Goal: Task Accomplishment & Management: Complete application form

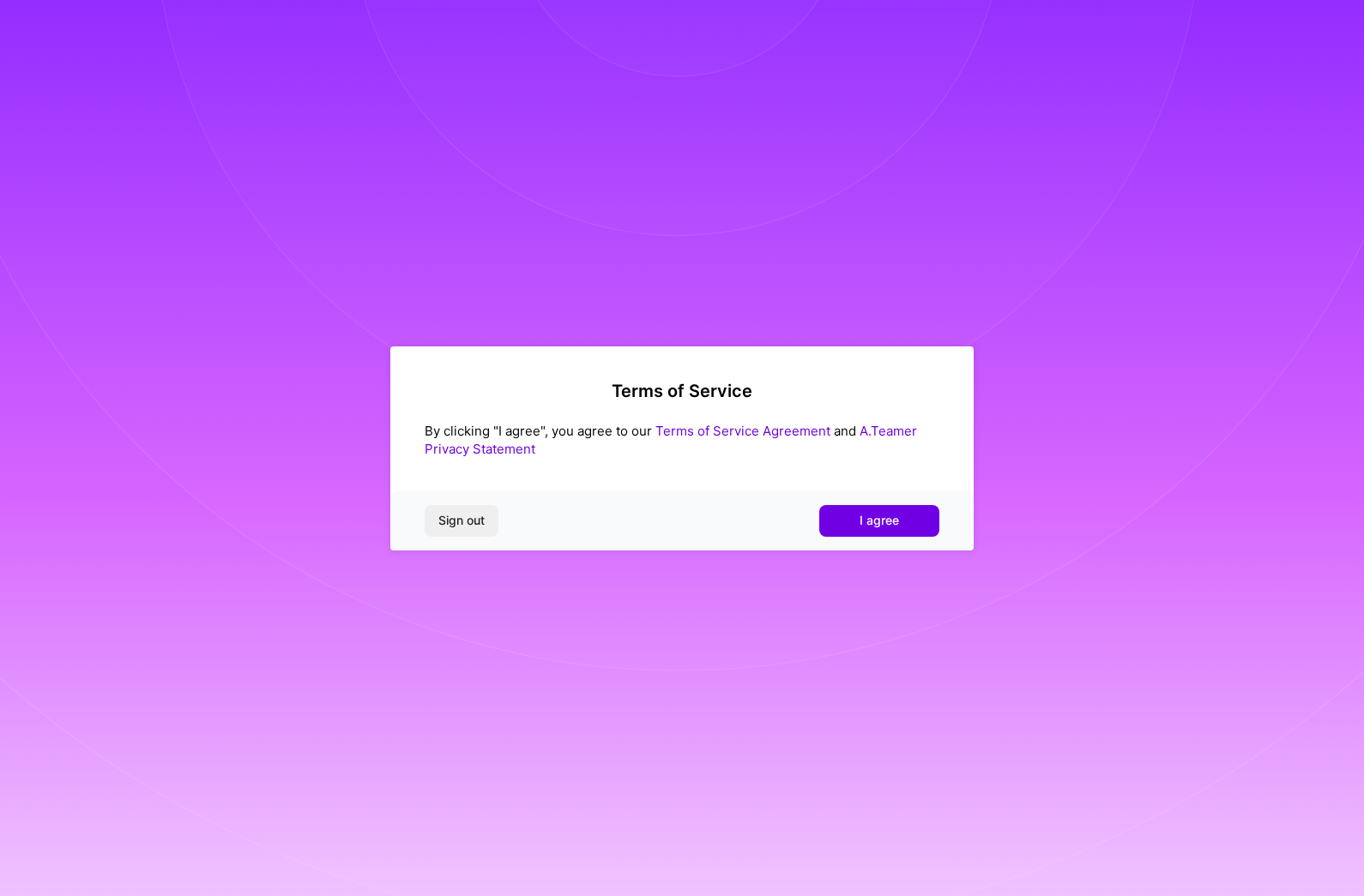
click at [710, 428] on link "Terms of Service Agreement" at bounding box center [742, 430] width 175 height 17
click at [878, 533] on button "I agree" at bounding box center [879, 521] width 120 height 31
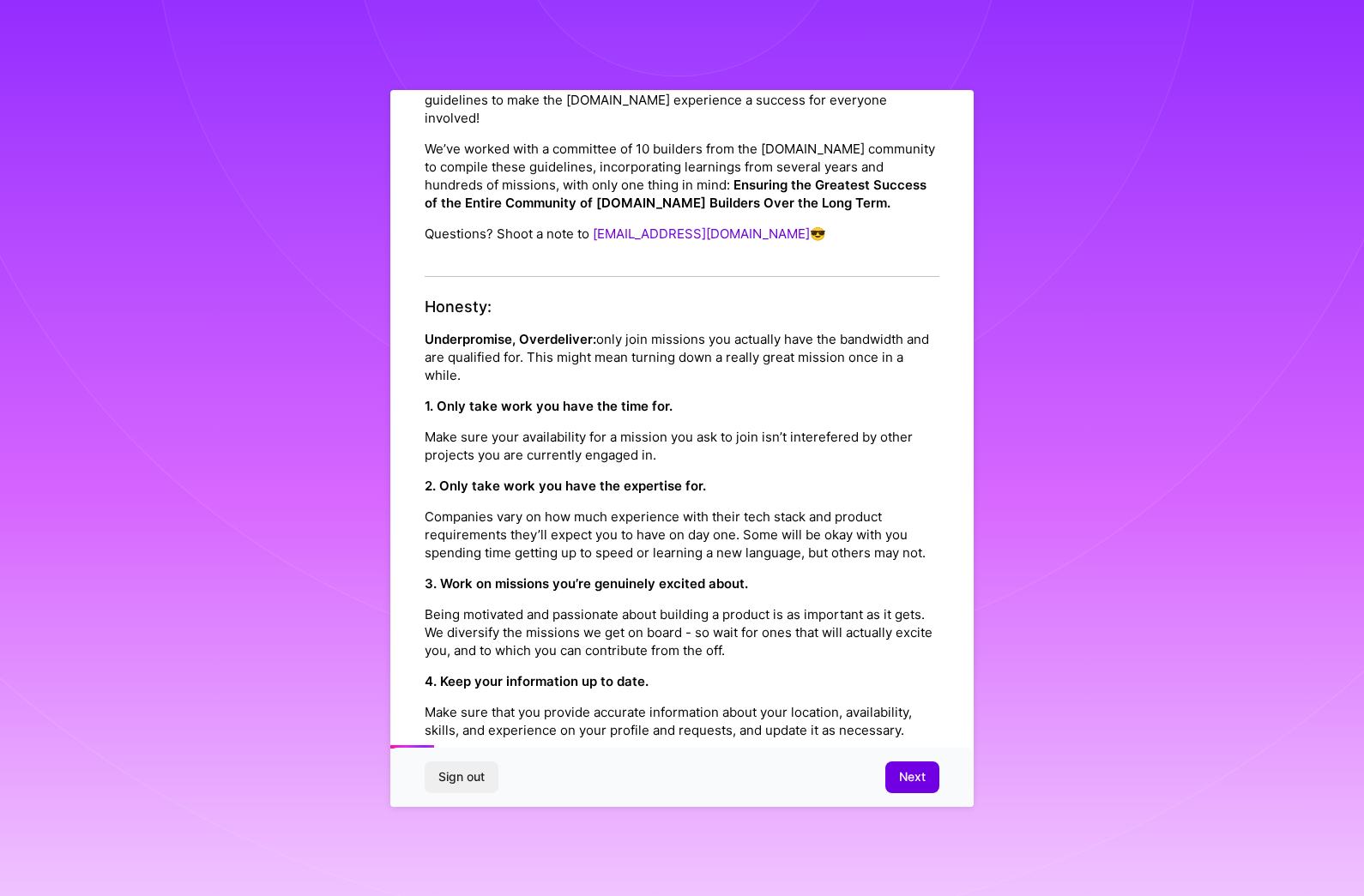
scroll to position [118, 0]
click at [905, 786] on span "Next" at bounding box center [912, 777] width 27 height 17
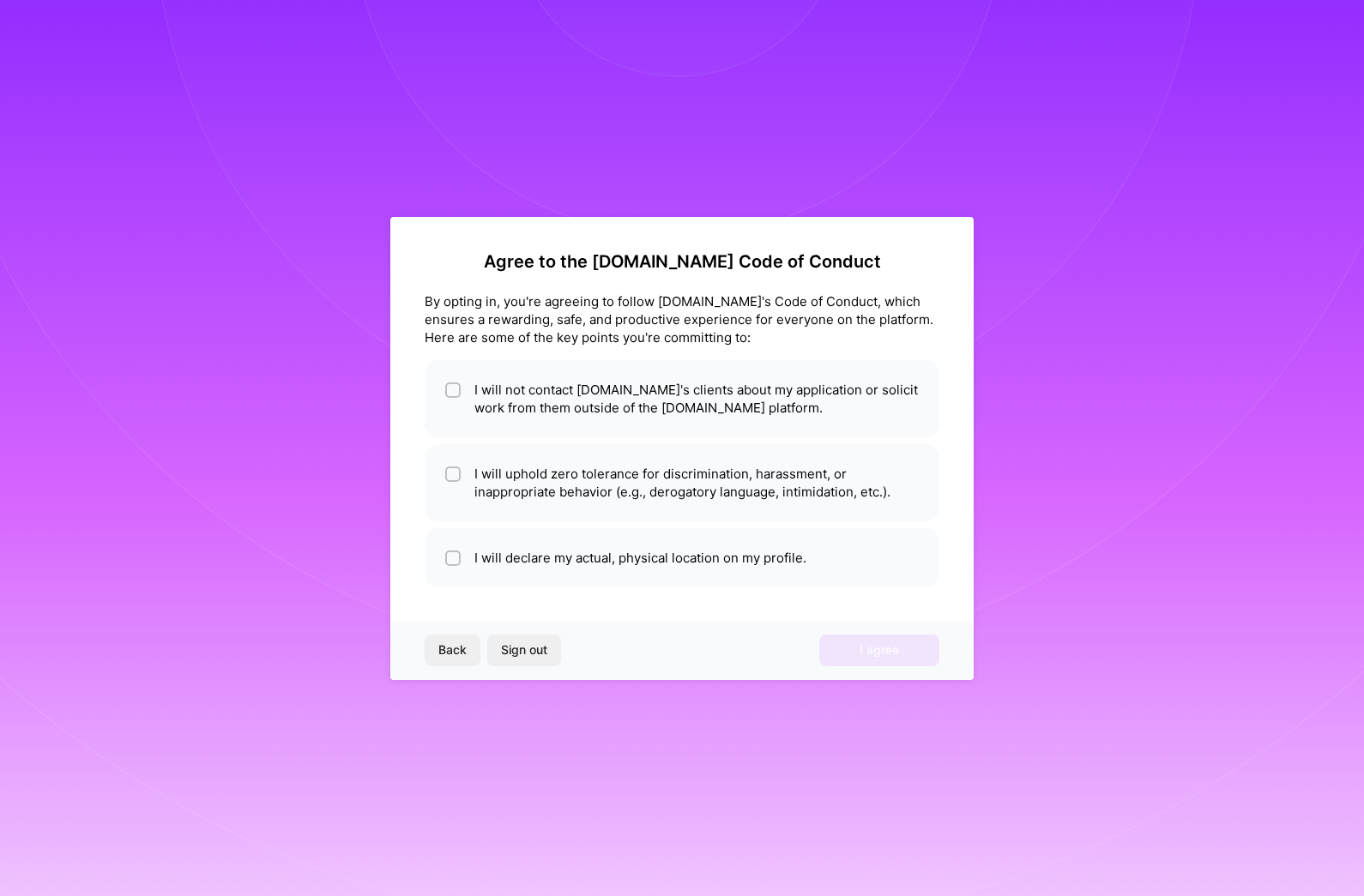
scroll to position [0, 0]
click at [458, 384] on div at bounding box center [453, 390] width 16 height 16
checkbox input "true"
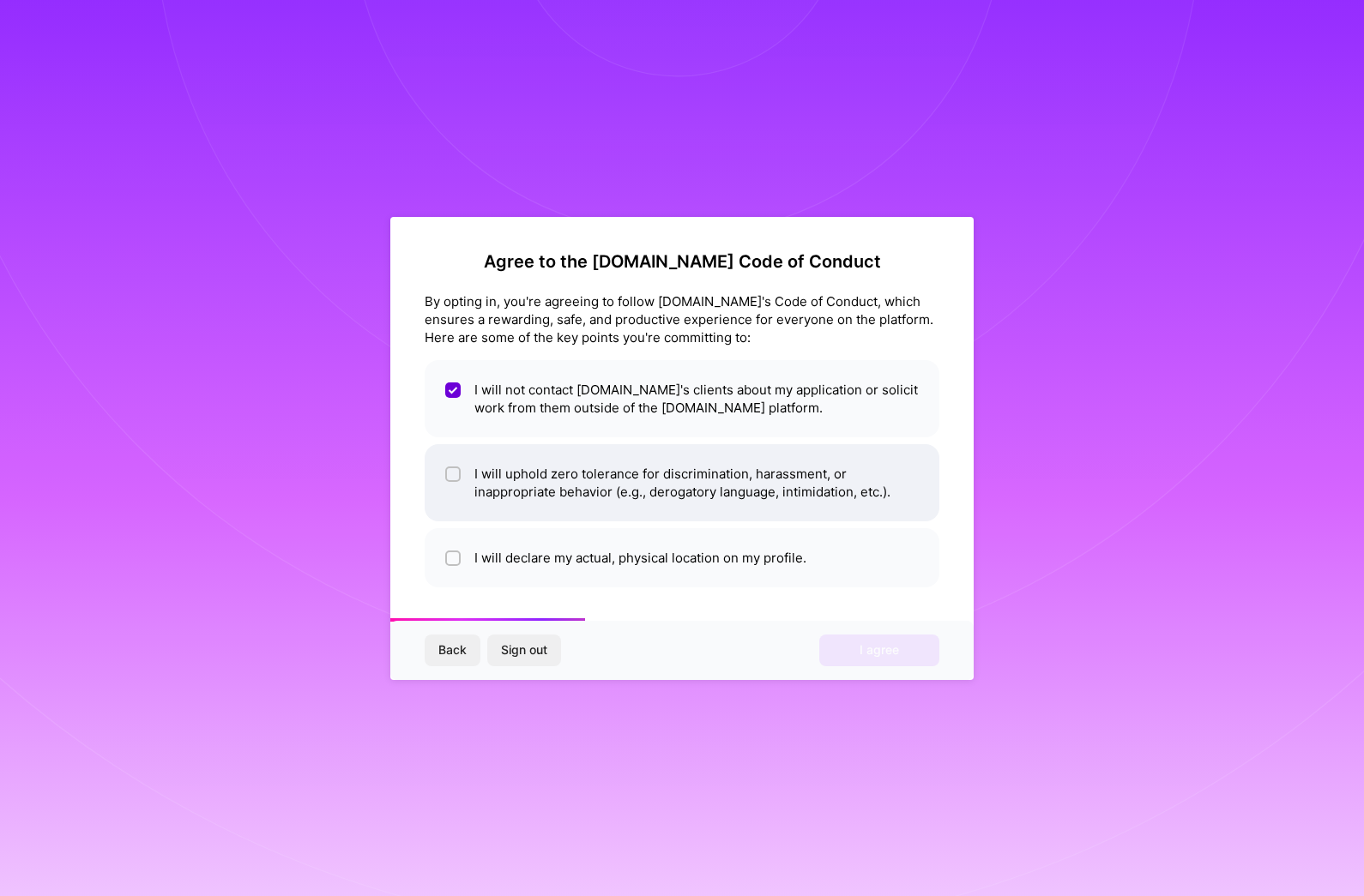
click at [452, 473] on input "checkbox" at bounding box center [455, 475] width 12 height 12
checkbox input "true"
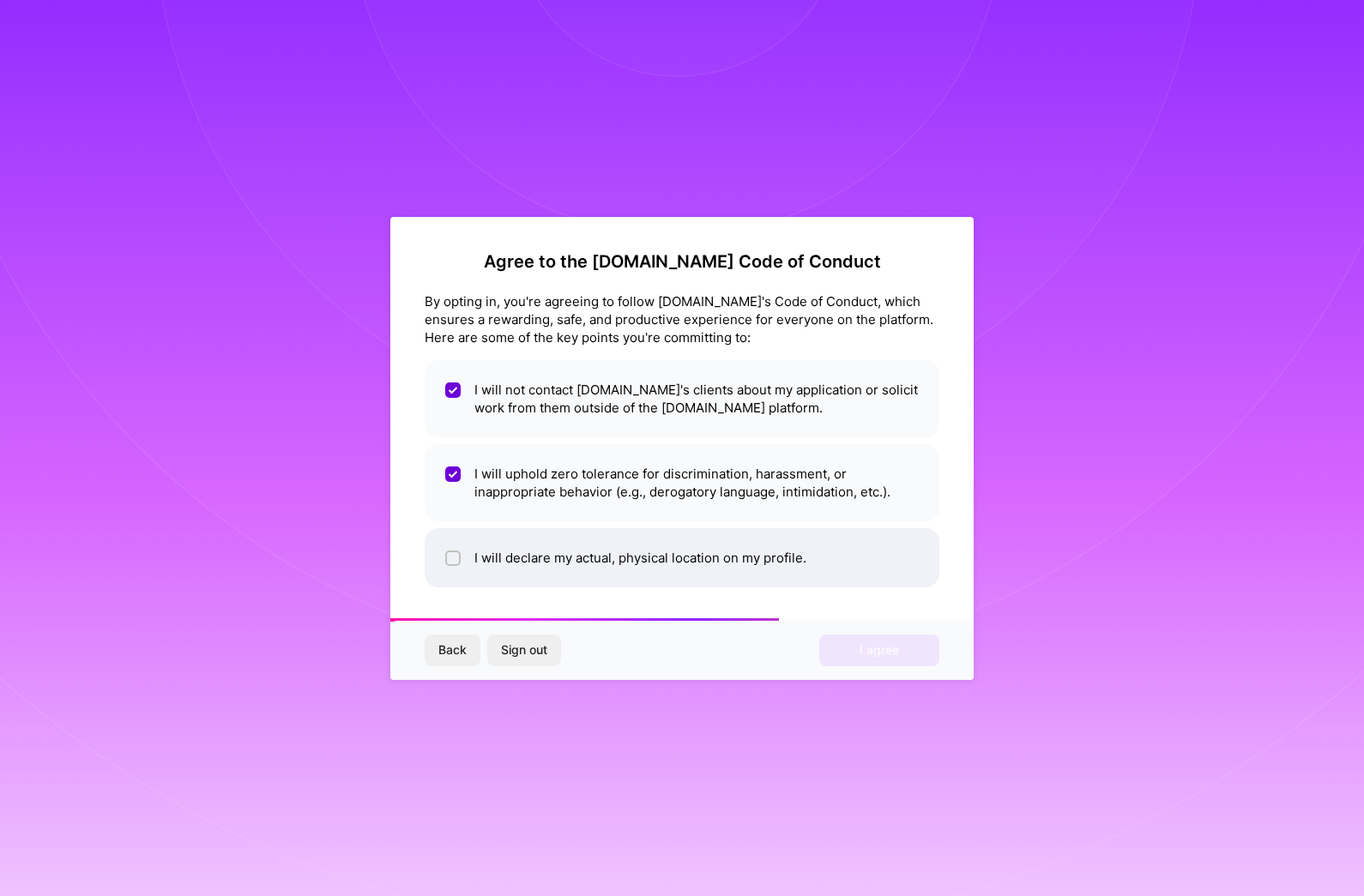
click at [450, 554] on input "checkbox" at bounding box center [455, 559] width 12 height 12
checkbox input "true"
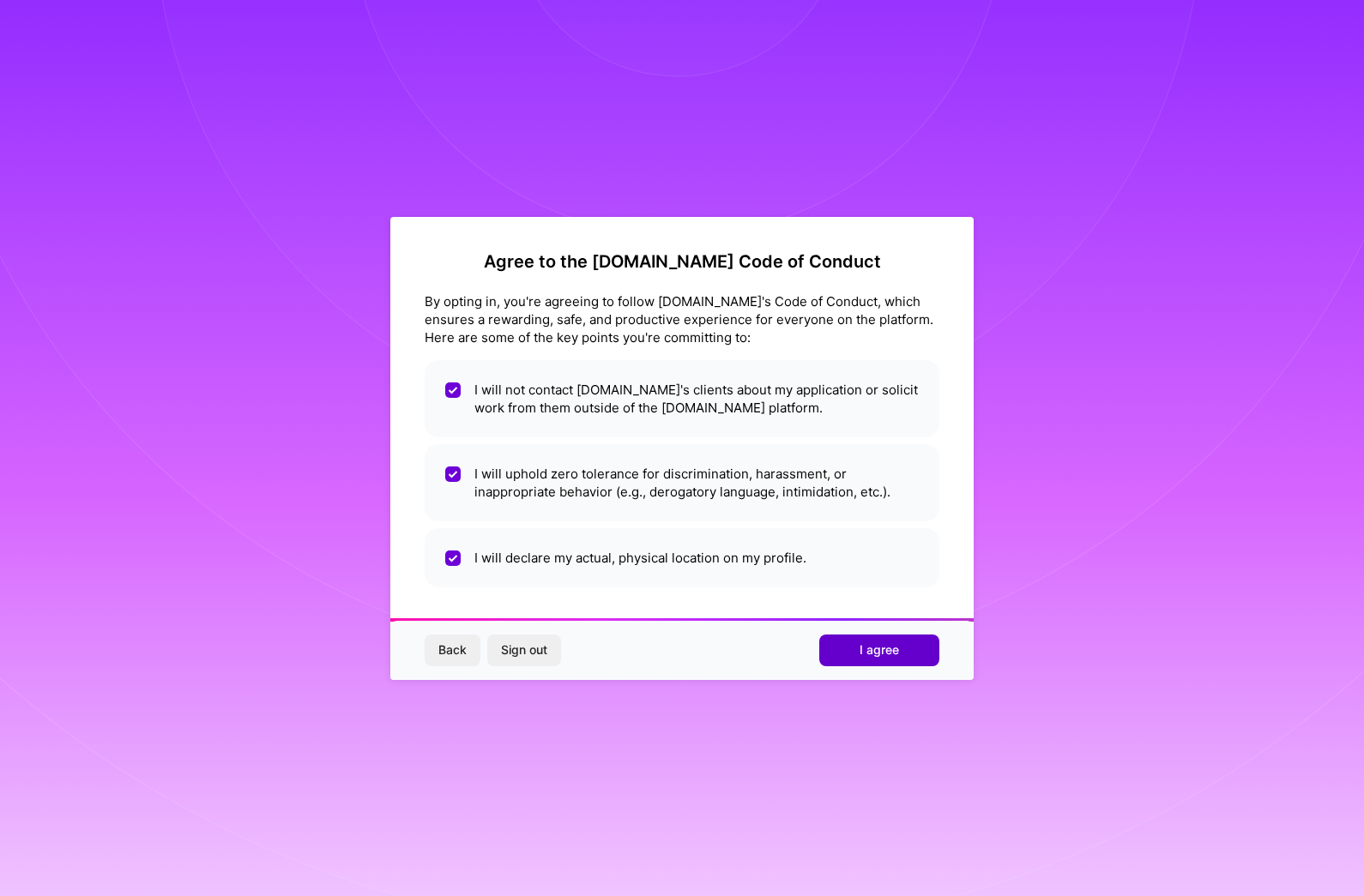
click at [872, 656] on span "I agree" at bounding box center [879, 650] width 39 height 17
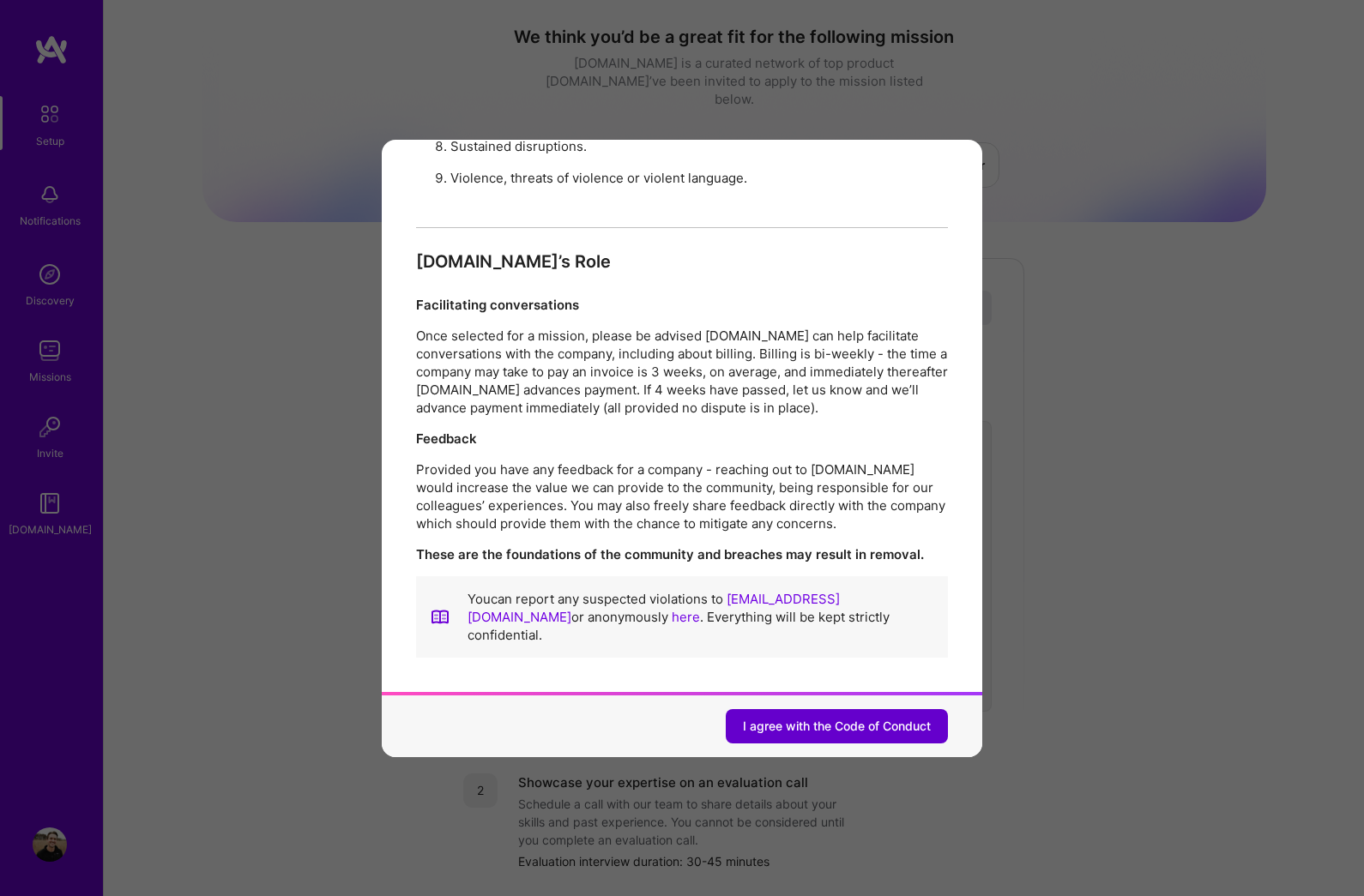
scroll to position [1819, 0]
click at [811, 726] on span "I agree with the Code of Conduct" at bounding box center [837, 727] width 188 height 17
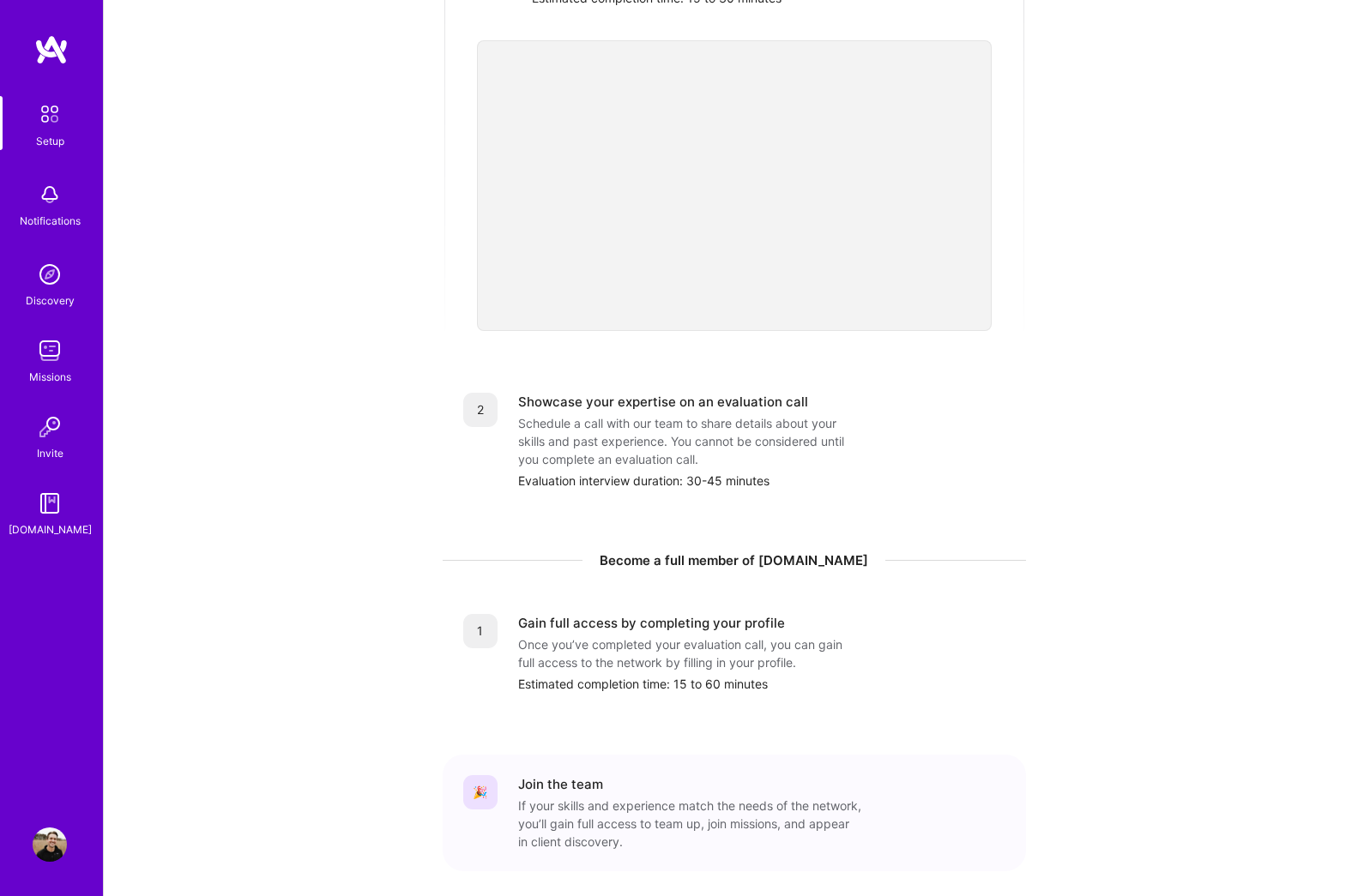
scroll to position [0, 0]
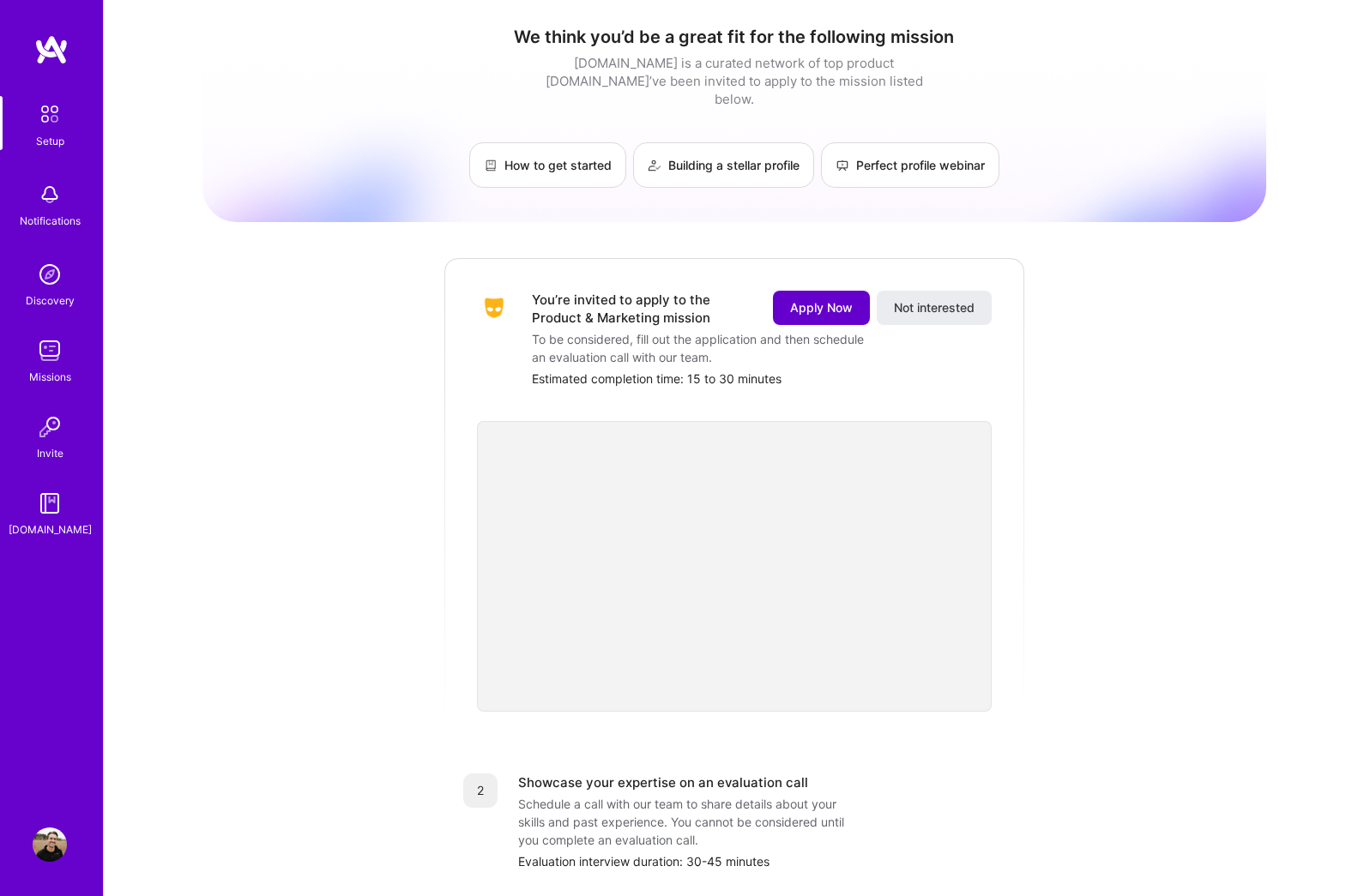
click at [809, 299] on span "Apply Now" at bounding box center [822, 308] width 63 height 17
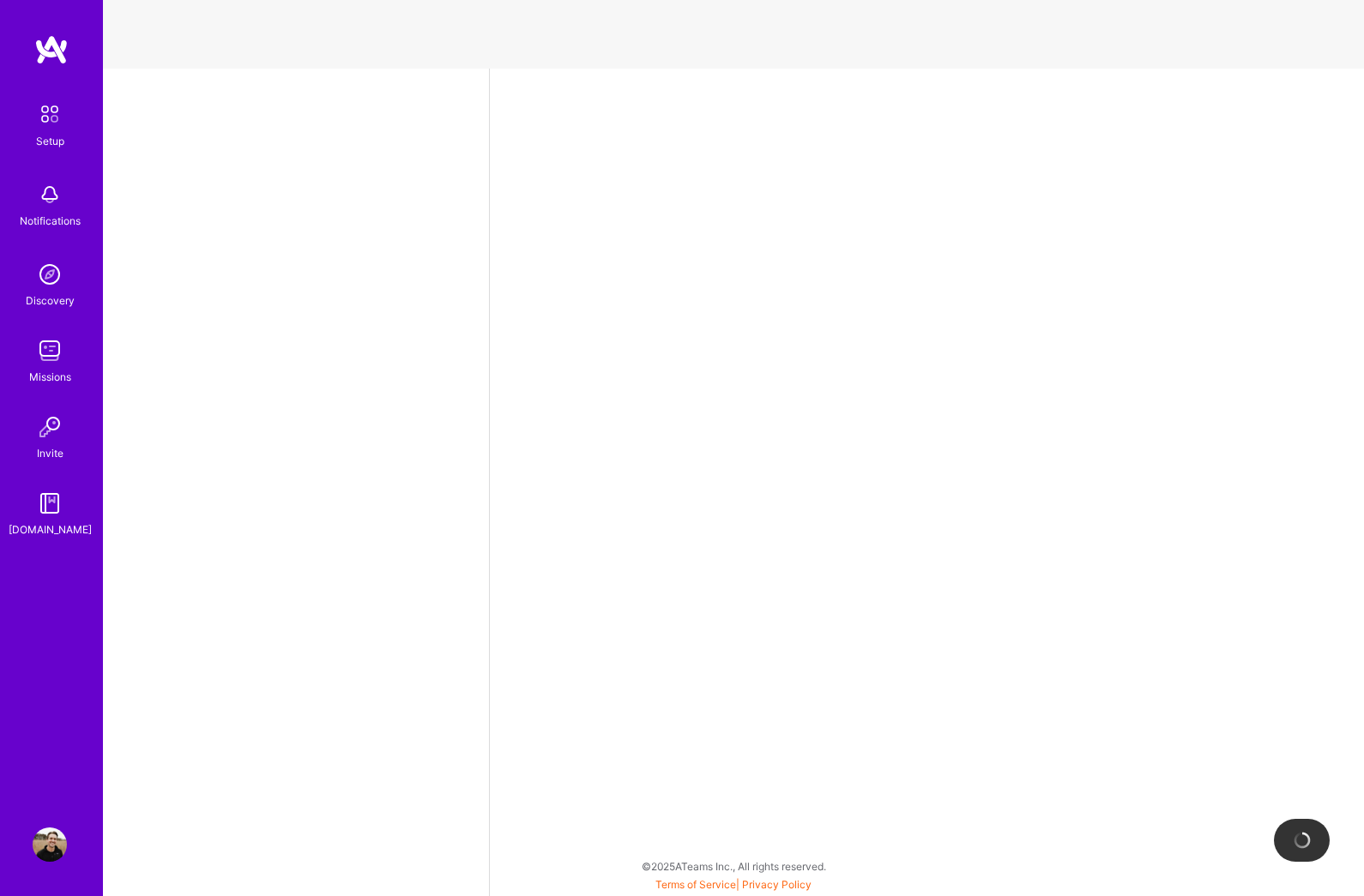
select select "US"
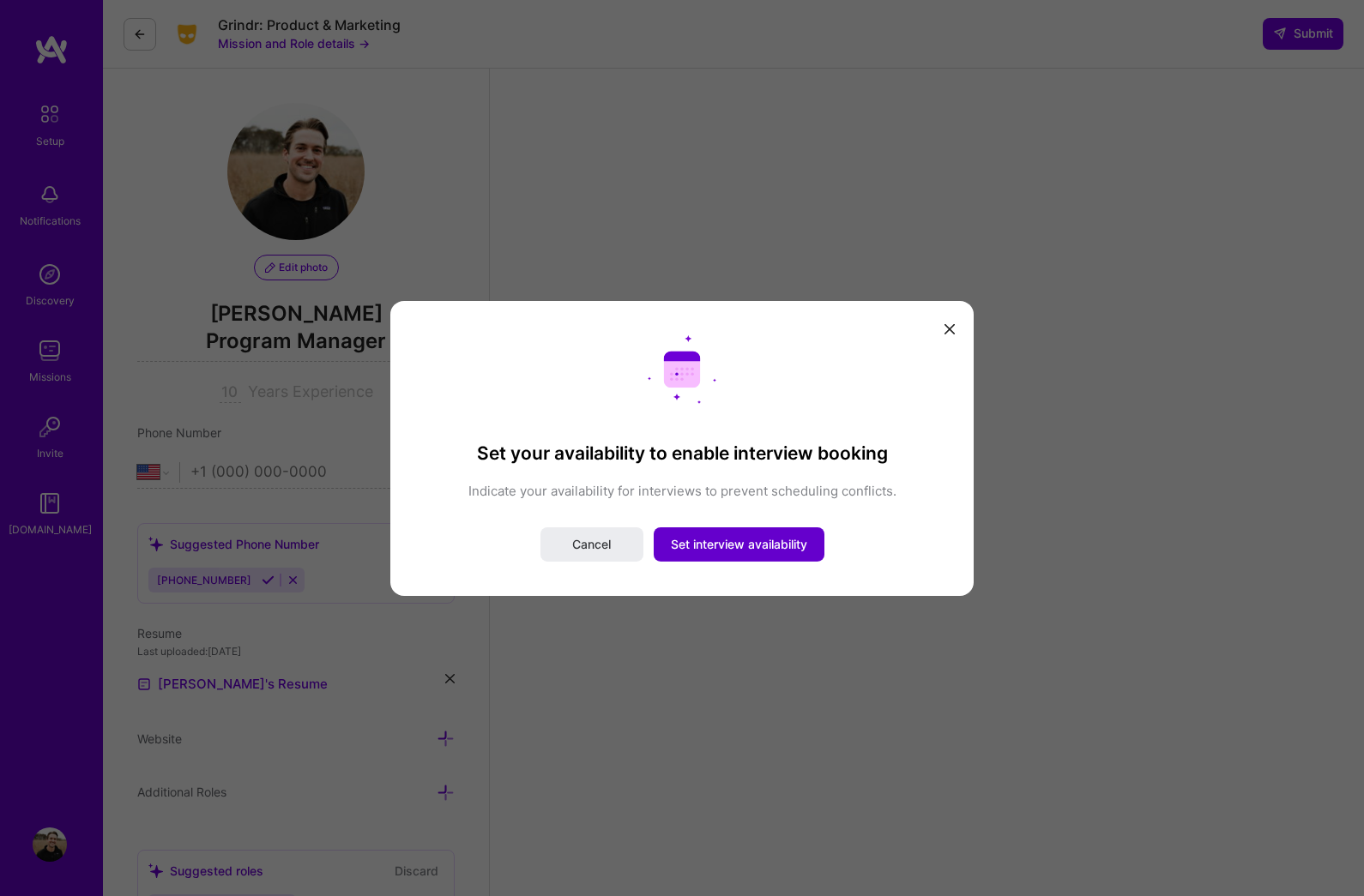
click at [715, 539] on span "Set interview availability" at bounding box center [739, 545] width 136 height 17
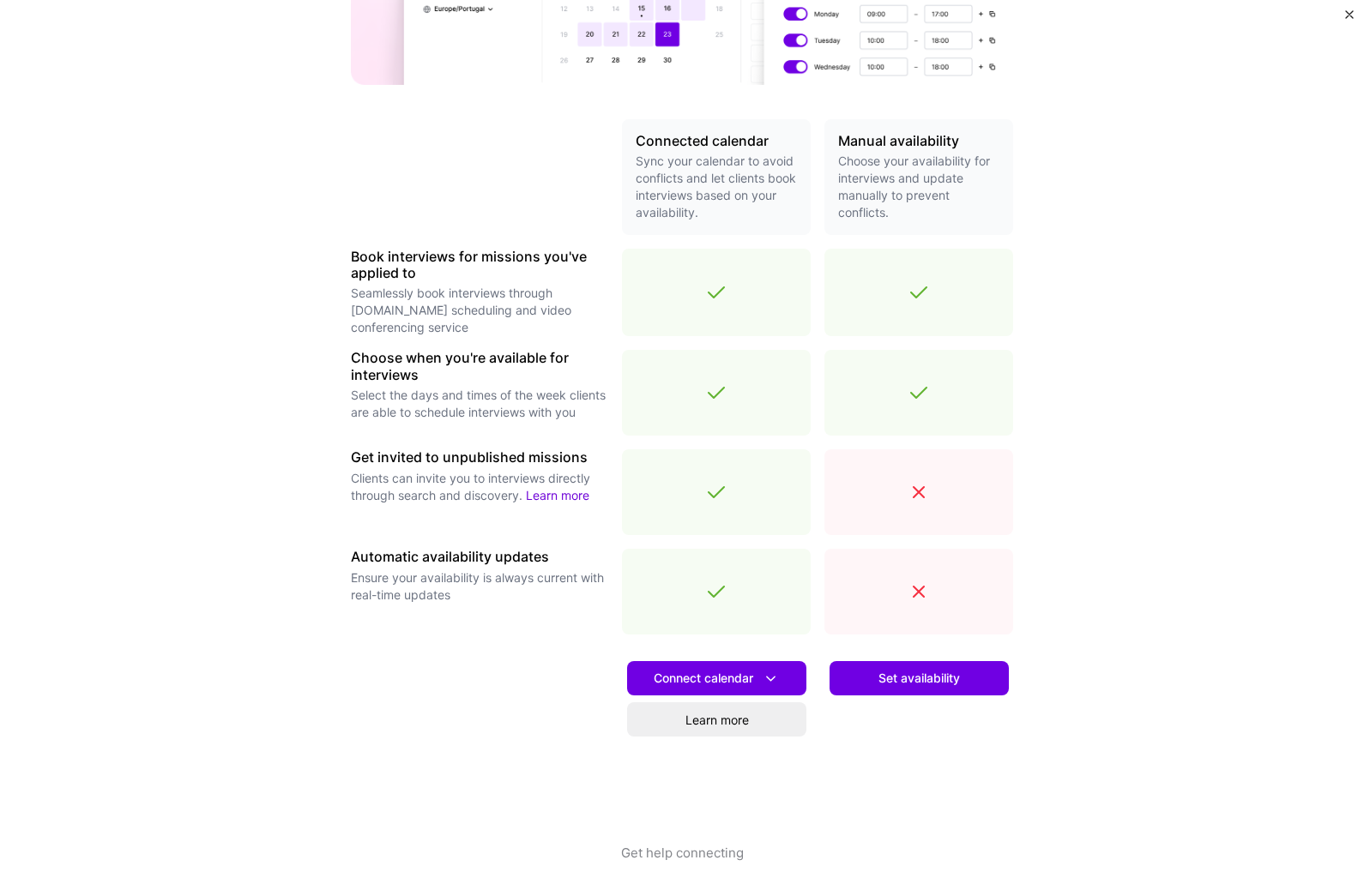
scroll to position [305, 0]
click at [904, 675] on span "Set availability" at bounding box center [919, 679] width 82 height 17
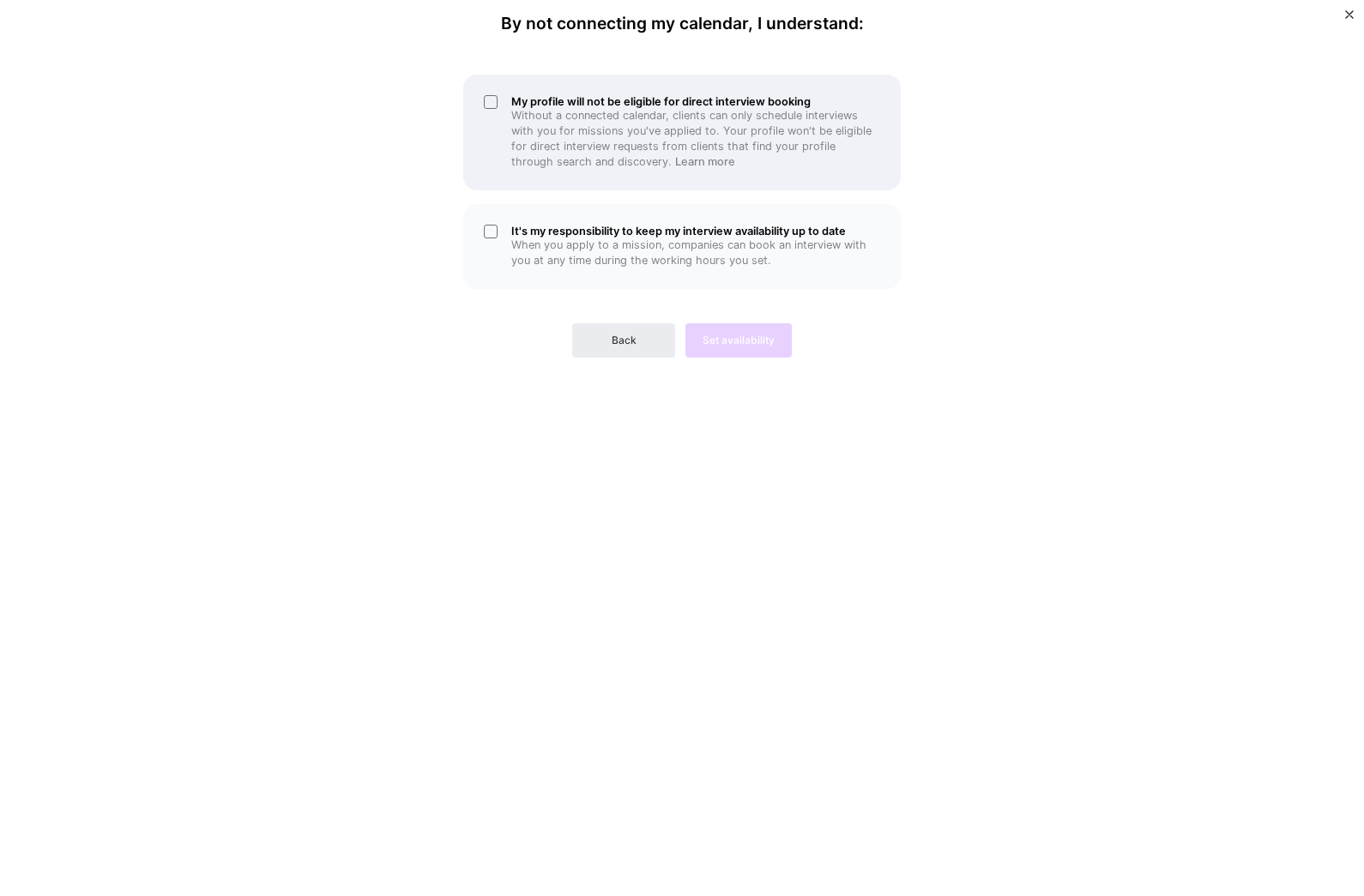
click at [491, 103] on div "My profile will not be eligible for direct interview booking Without a connecte…" at bounding box center [682, 132] width 437 height 116
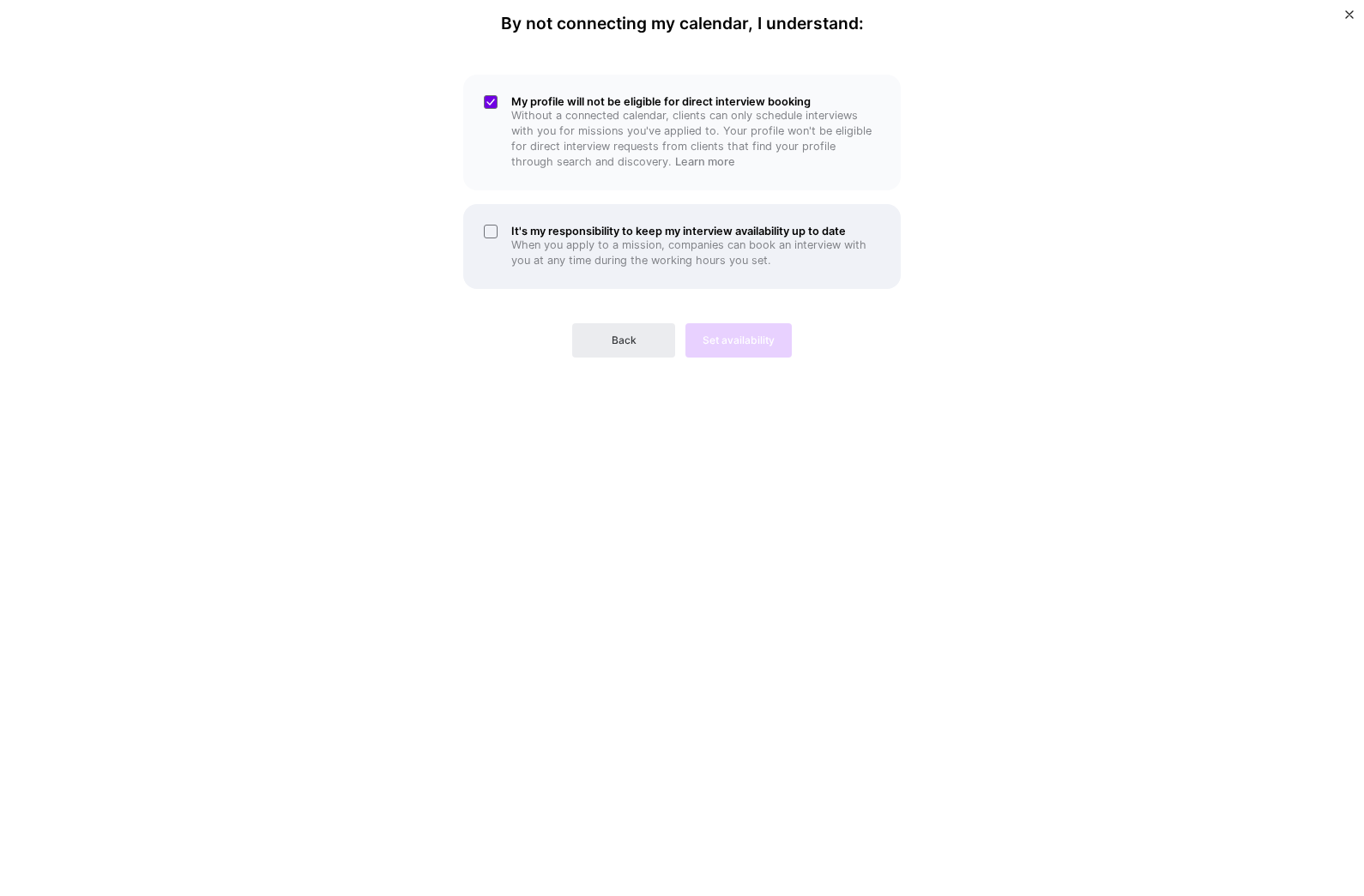
click at [486, 227] on div "It's my responsibility to keep my interview availability up to date When you ap…" at bounding box center [682, 247] width 437 height 85
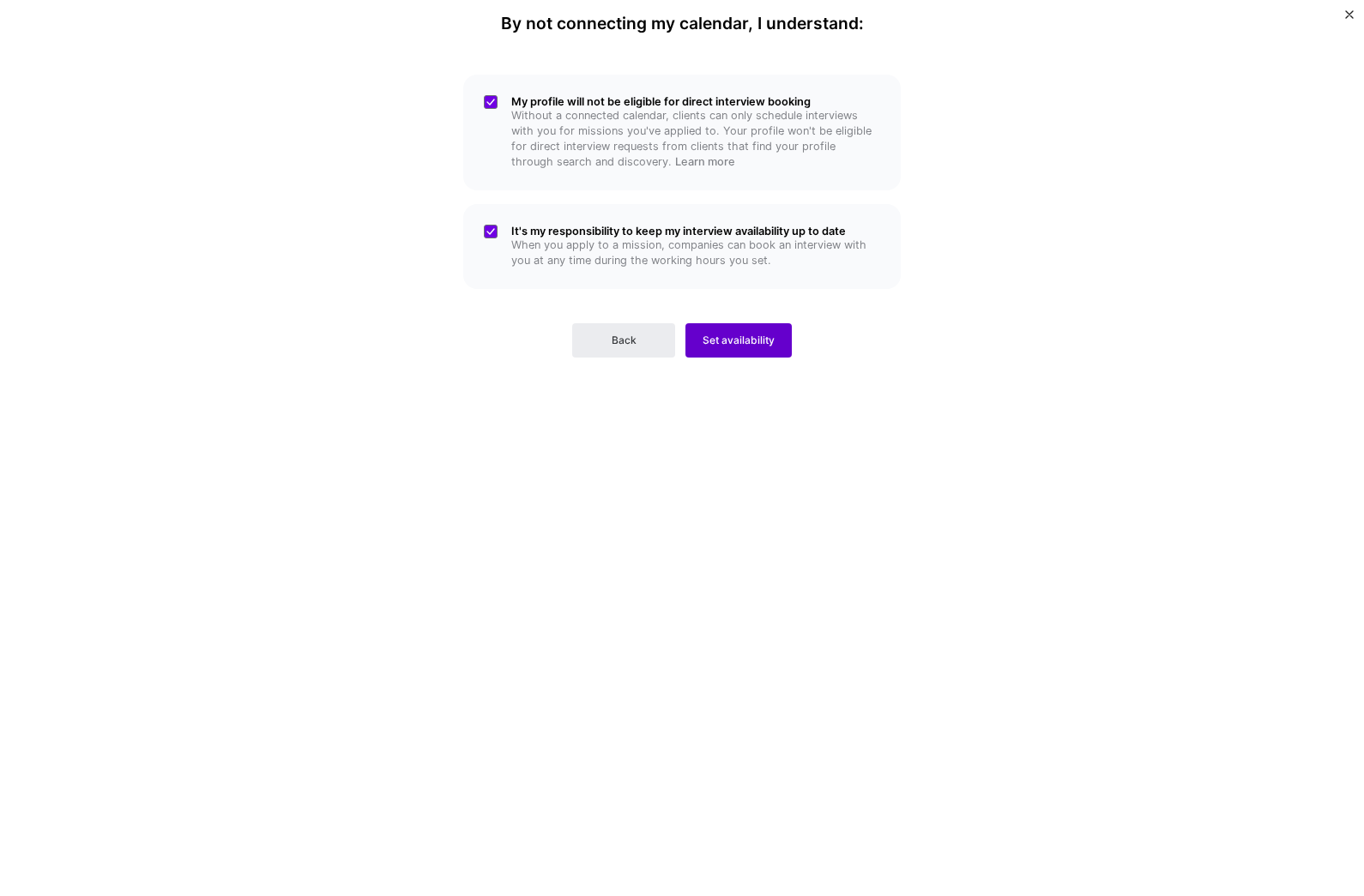
click at [737, 334] on span "Set availability" at bounding box center [738, 341] width 72 height 16
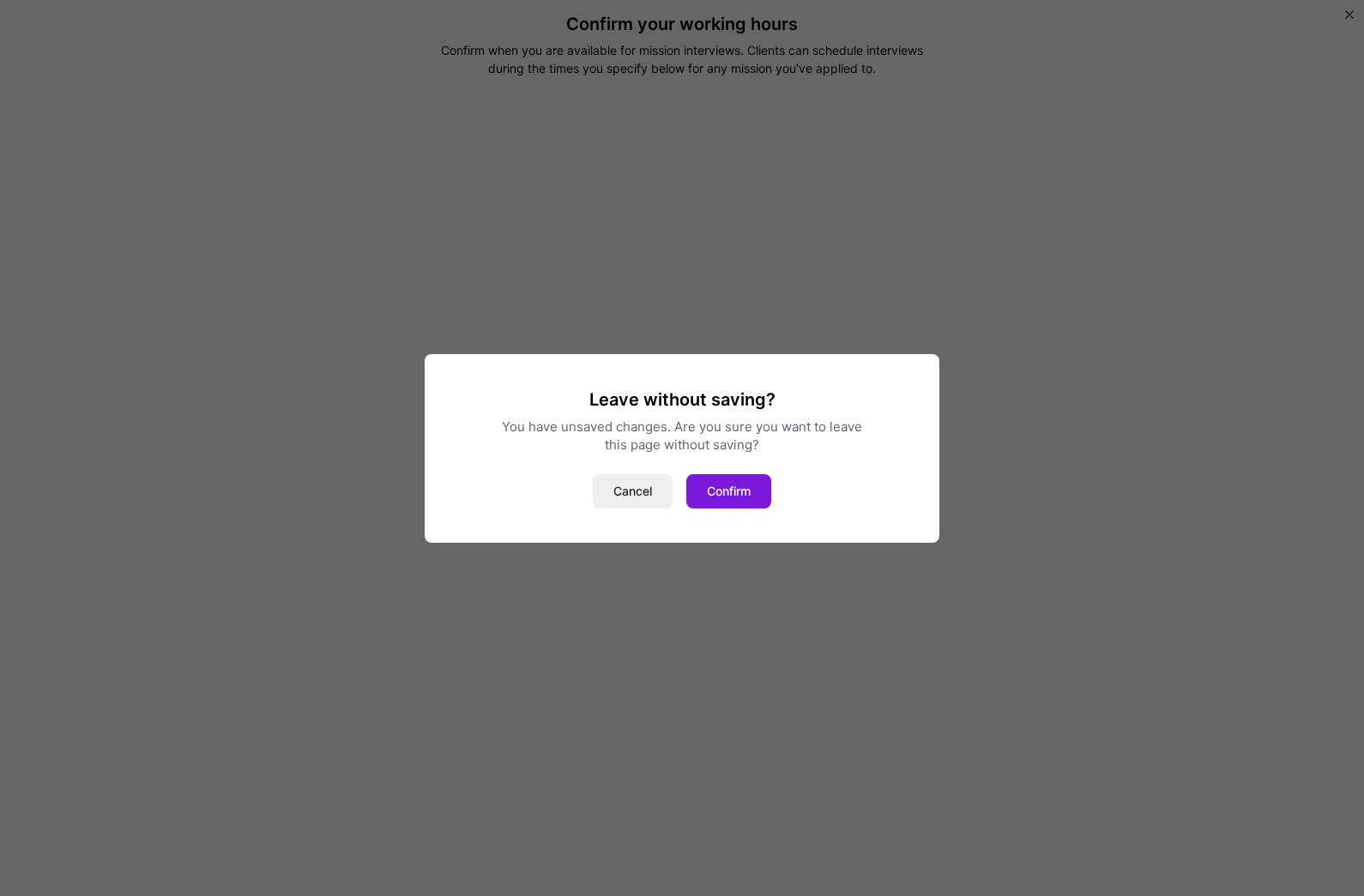
click at [711, 492] on button "Confirm" at bounding box center [729, 491] width 85 height 34
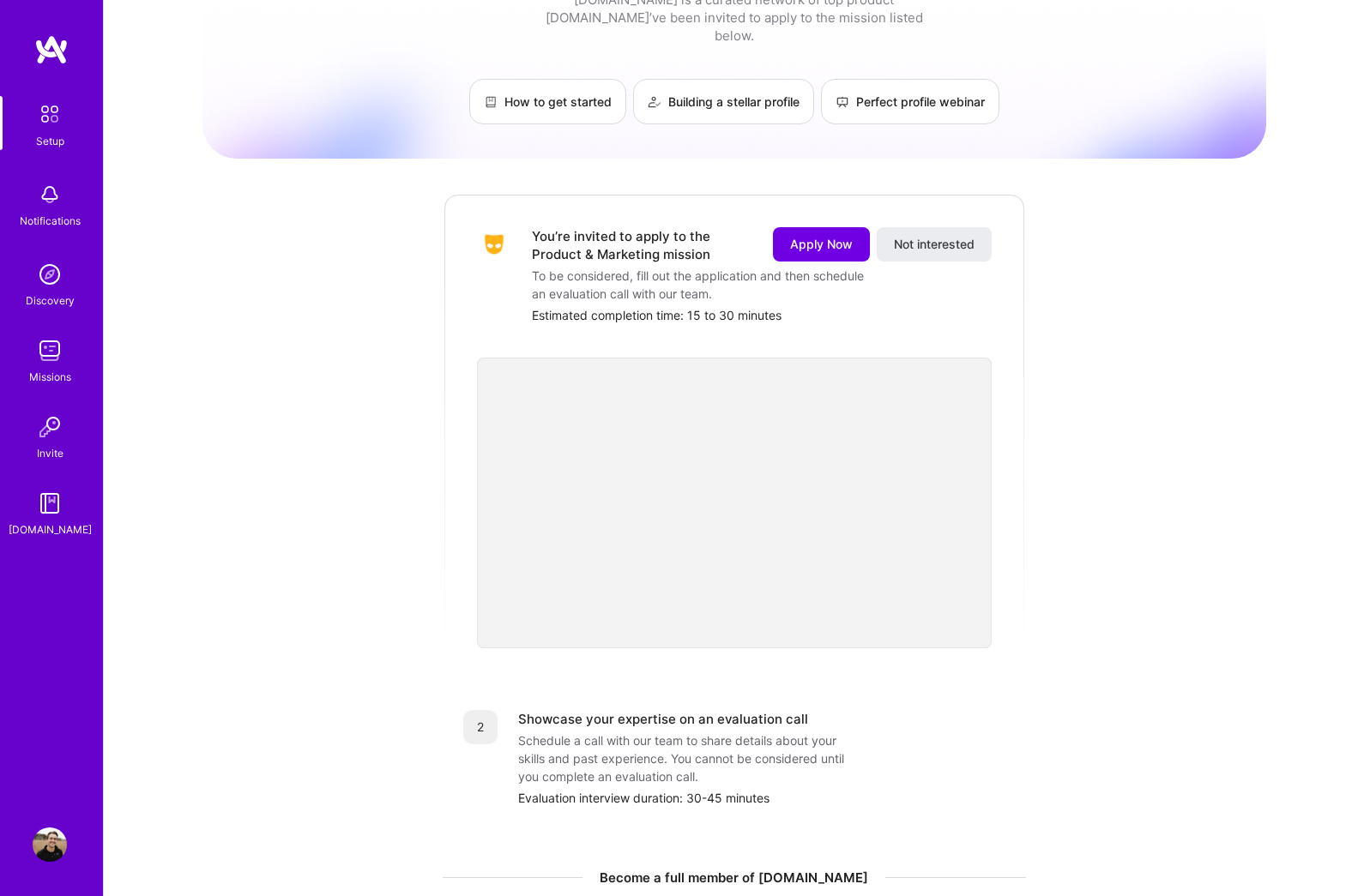
scroll to position [48, 0]
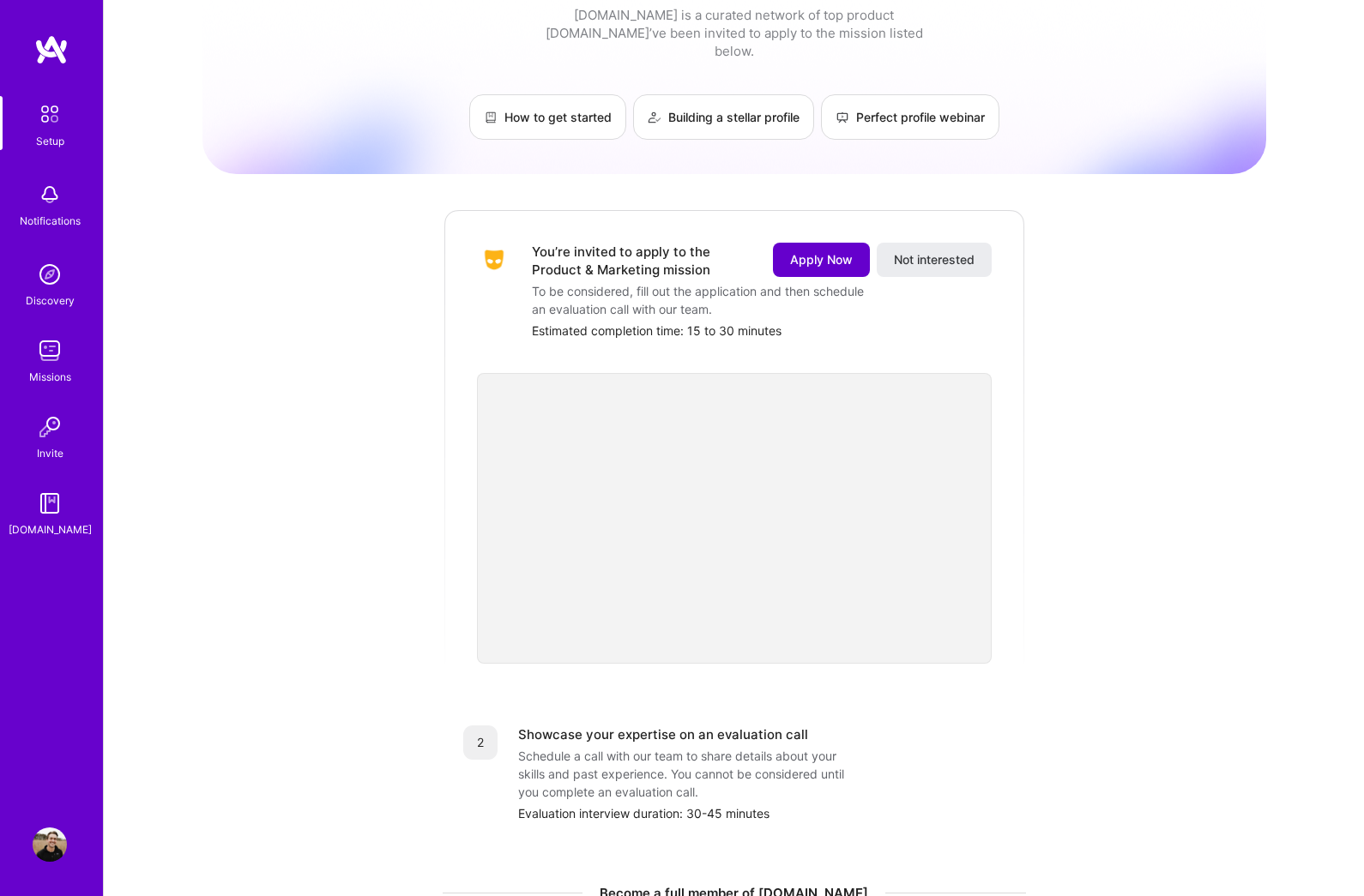
click at [802, 251] on span "Apply Now" at bounding box center [822, 260] width 63 height 17
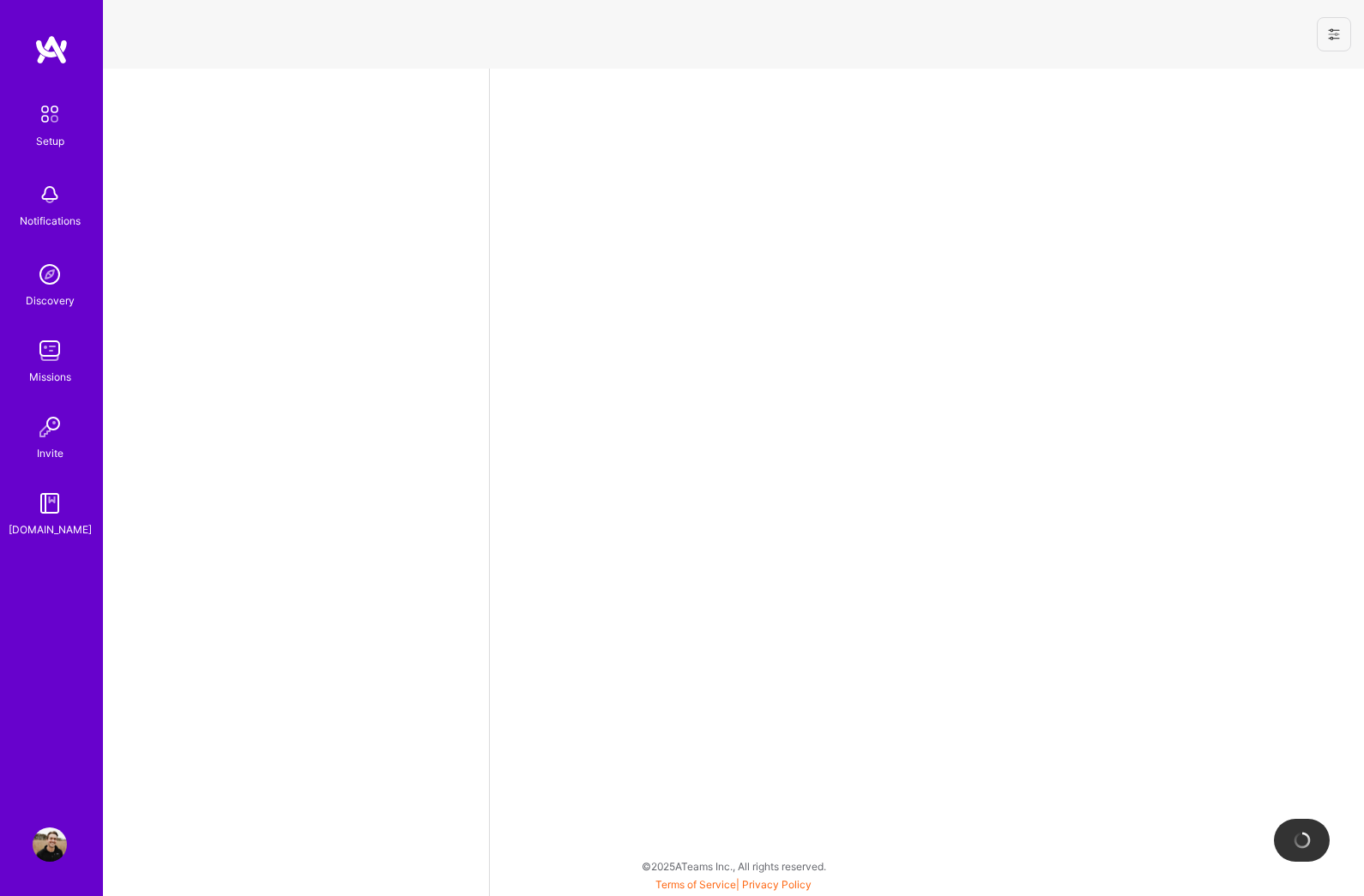
select select "US"
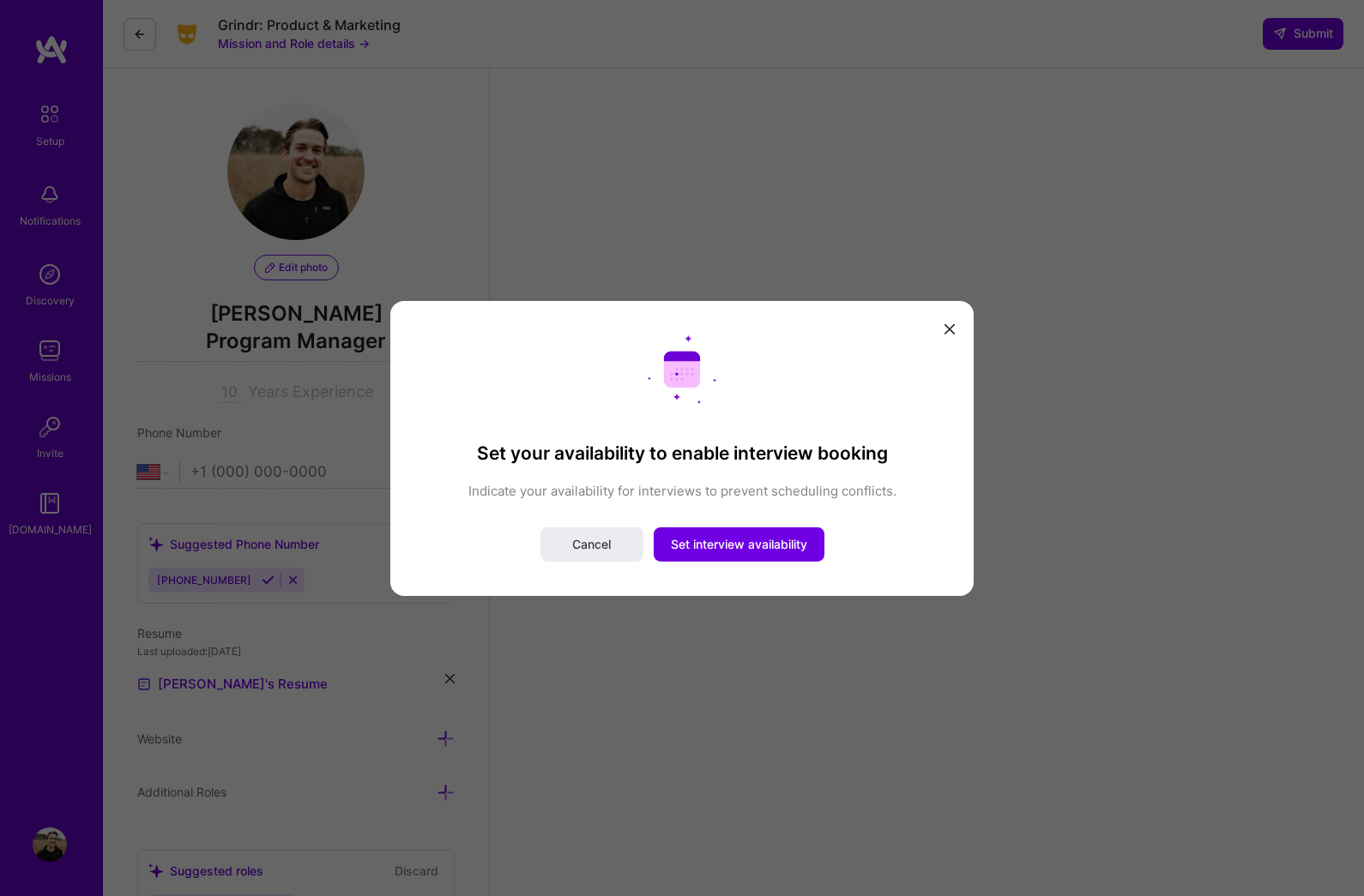
click at [951, 335] on icon "modal" at bounding box center [949, 329] width 10 height 10
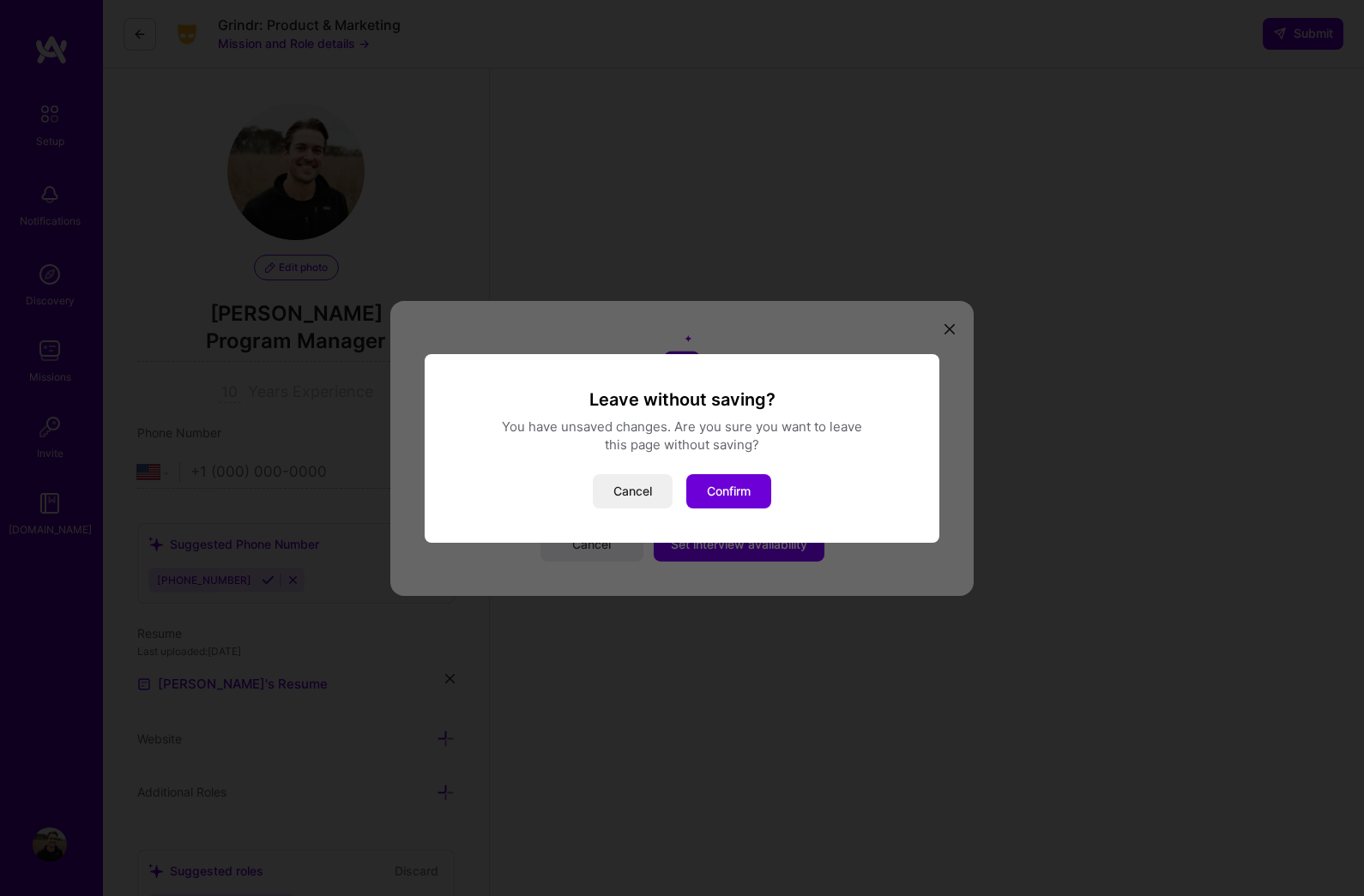
click at [627, 508] on button "Cancel" at bounding box center [633, 491] width 80 height 34
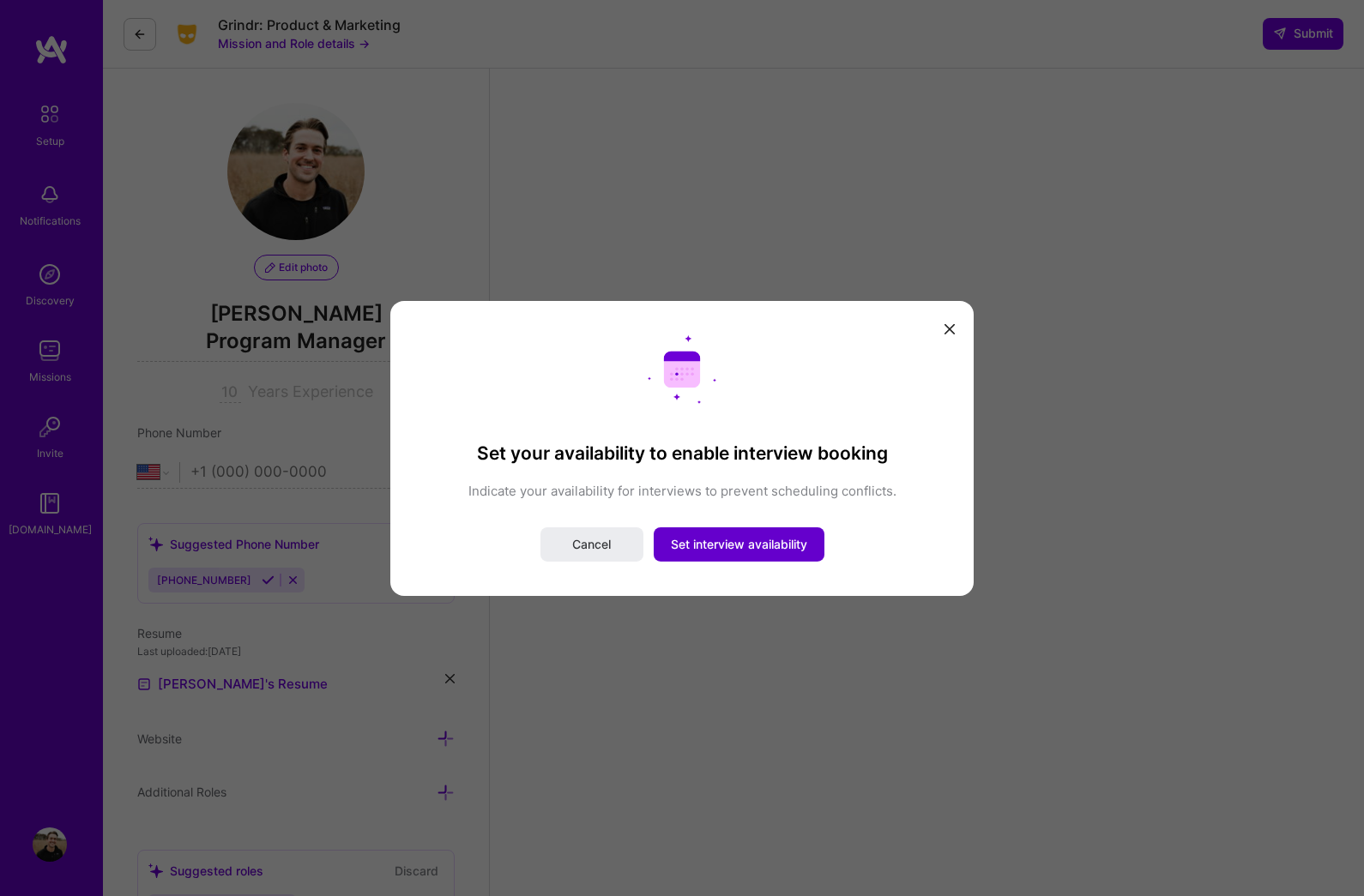
click at [688, 553] on span "Set interview availability" at bounding box center [739, 545] width 136 height 17
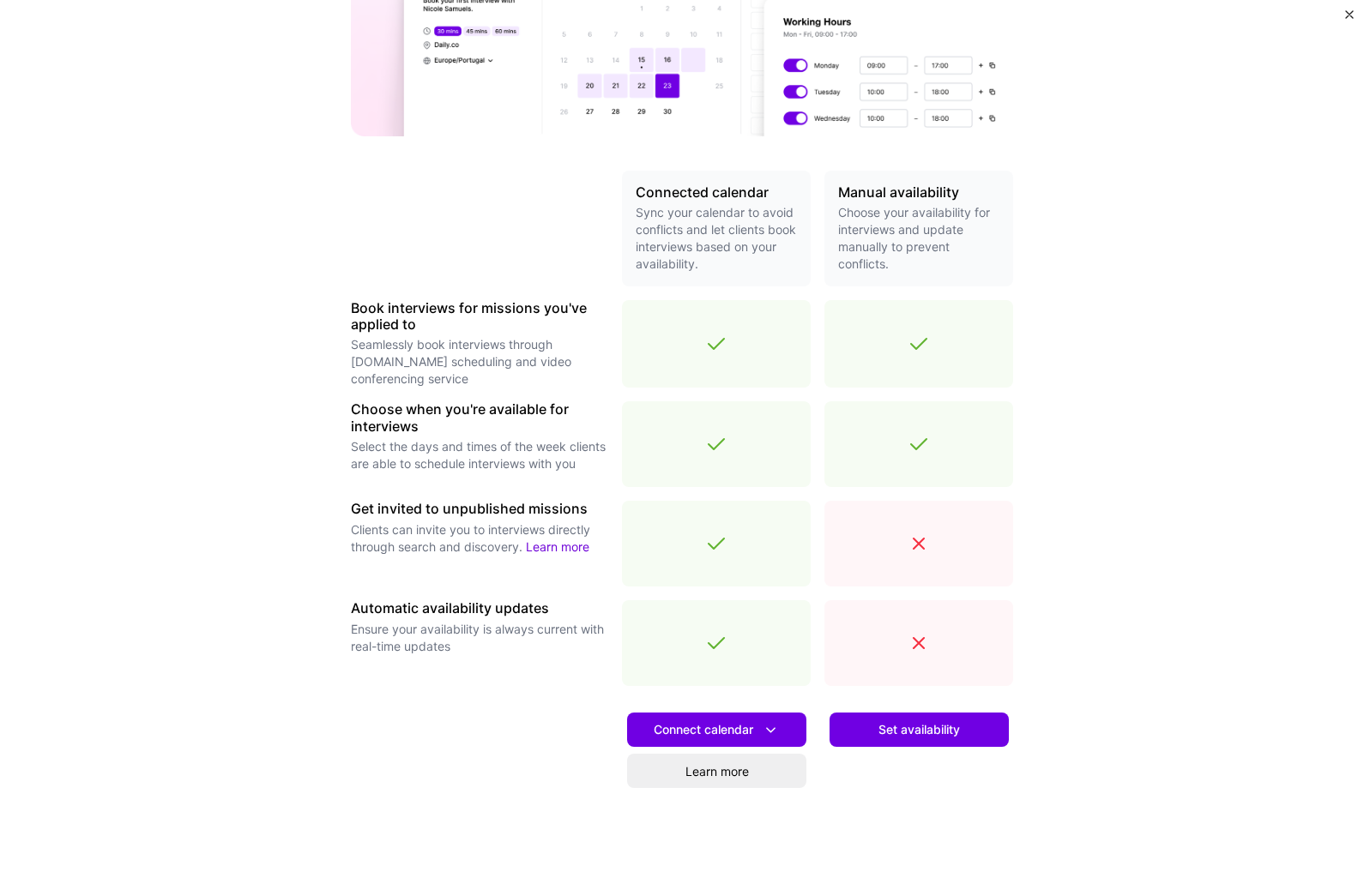
scroll to position [253, 0]
click at [699, 734] on span "Connect calendar" at bounding box center [716, 731] width 126 height 18
click at [1193, 789] on div "Make interview scheduling effortless Choose how you want clients to schedule in…" at bounding box center [682, 448] width 1364 height 896
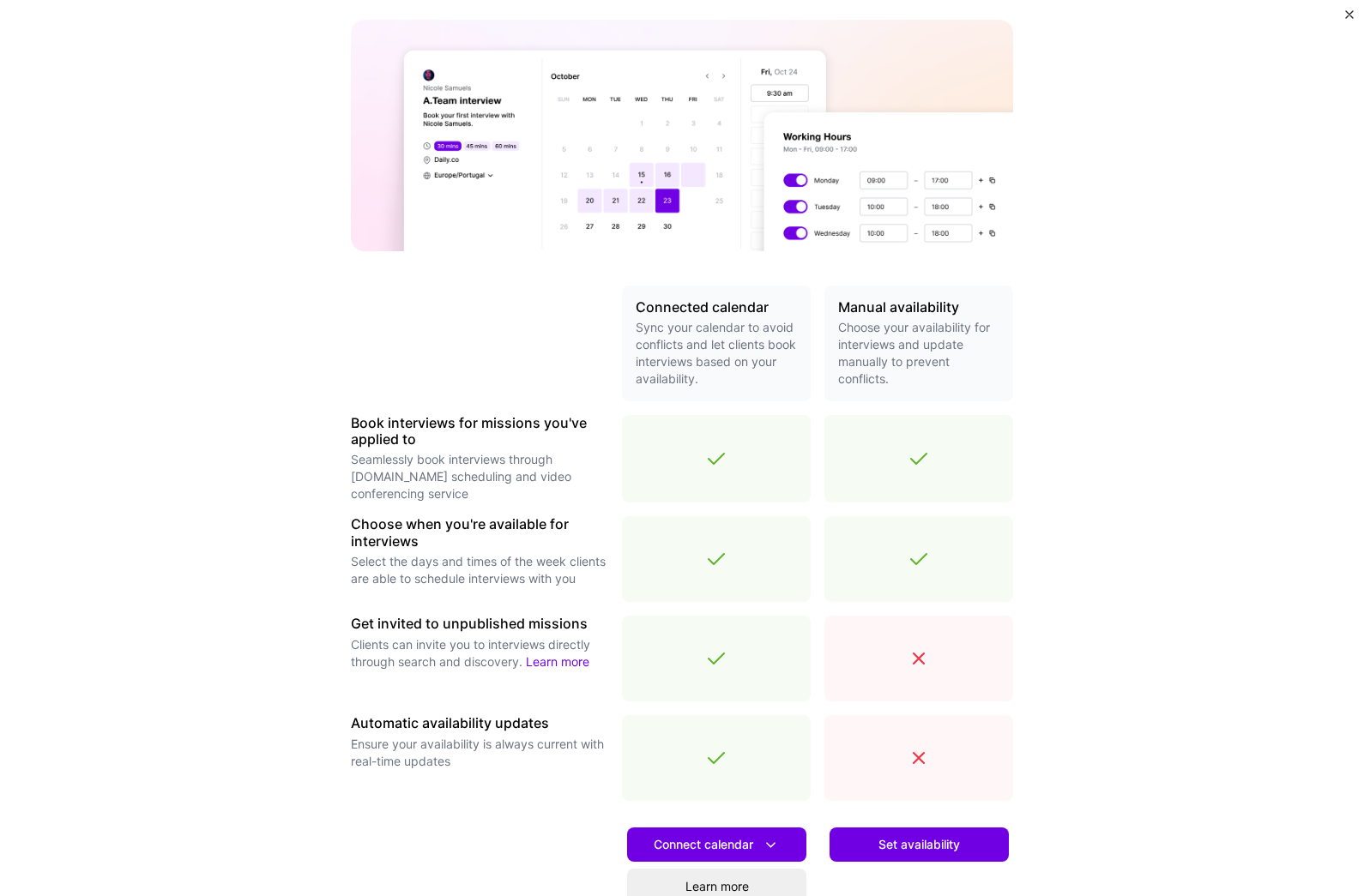
drag, startPoint x: 926, startPoint y: 926, endPoint x: -1, endPoint y: -1, distance: 1311.0
click at [725, 845] on span "Connect calendar" at bounding box center [716, 845] width 126 height 18
click at [672, 874] on button "Google calendar" at bounding box center [695, 893] width 223 height 45
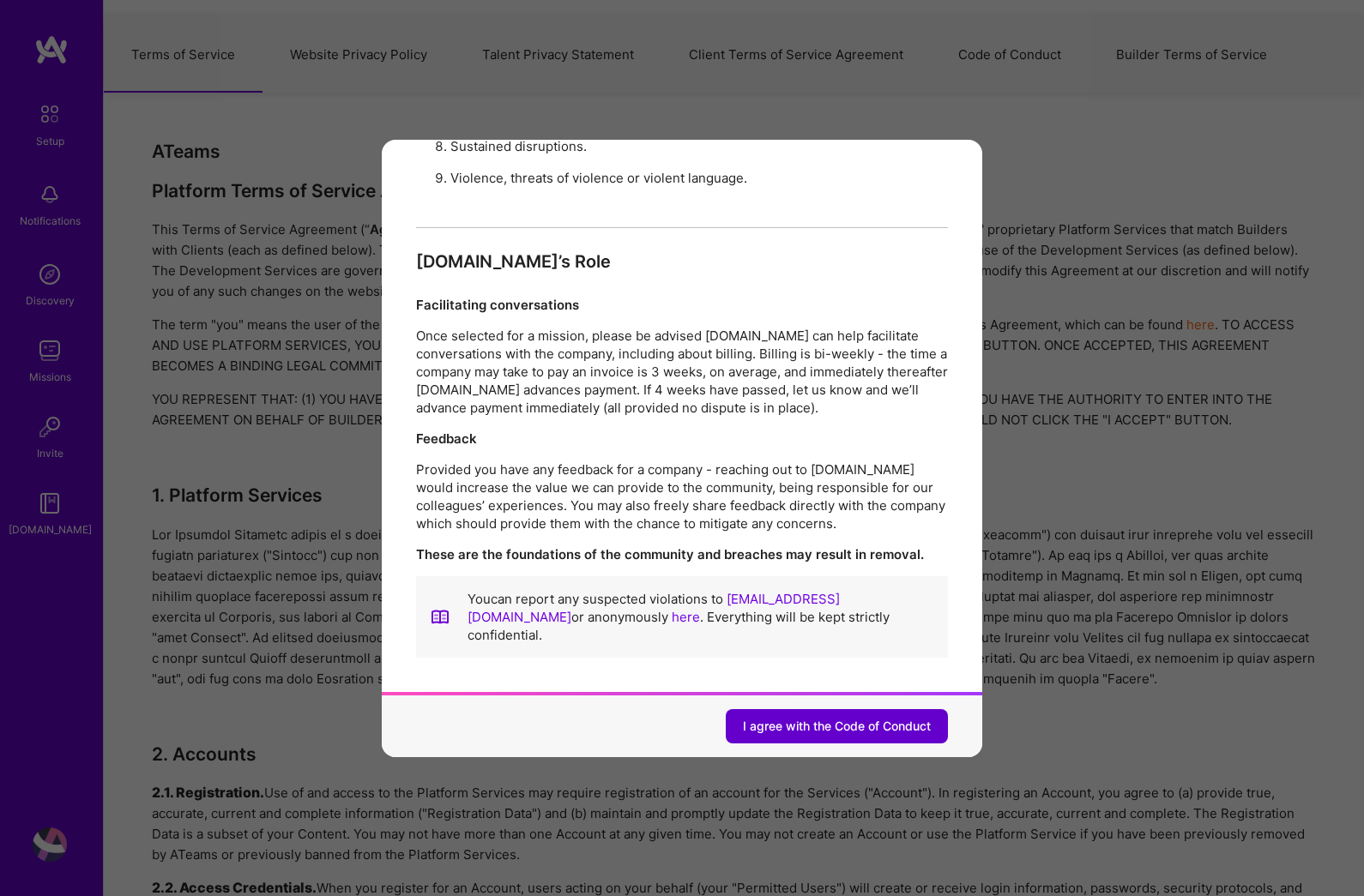
scroll to position [1819, 0]
click at [793, 720] on span "I agree with the Code of Conduct" at bounding box center [837, 727] width 188 height 17
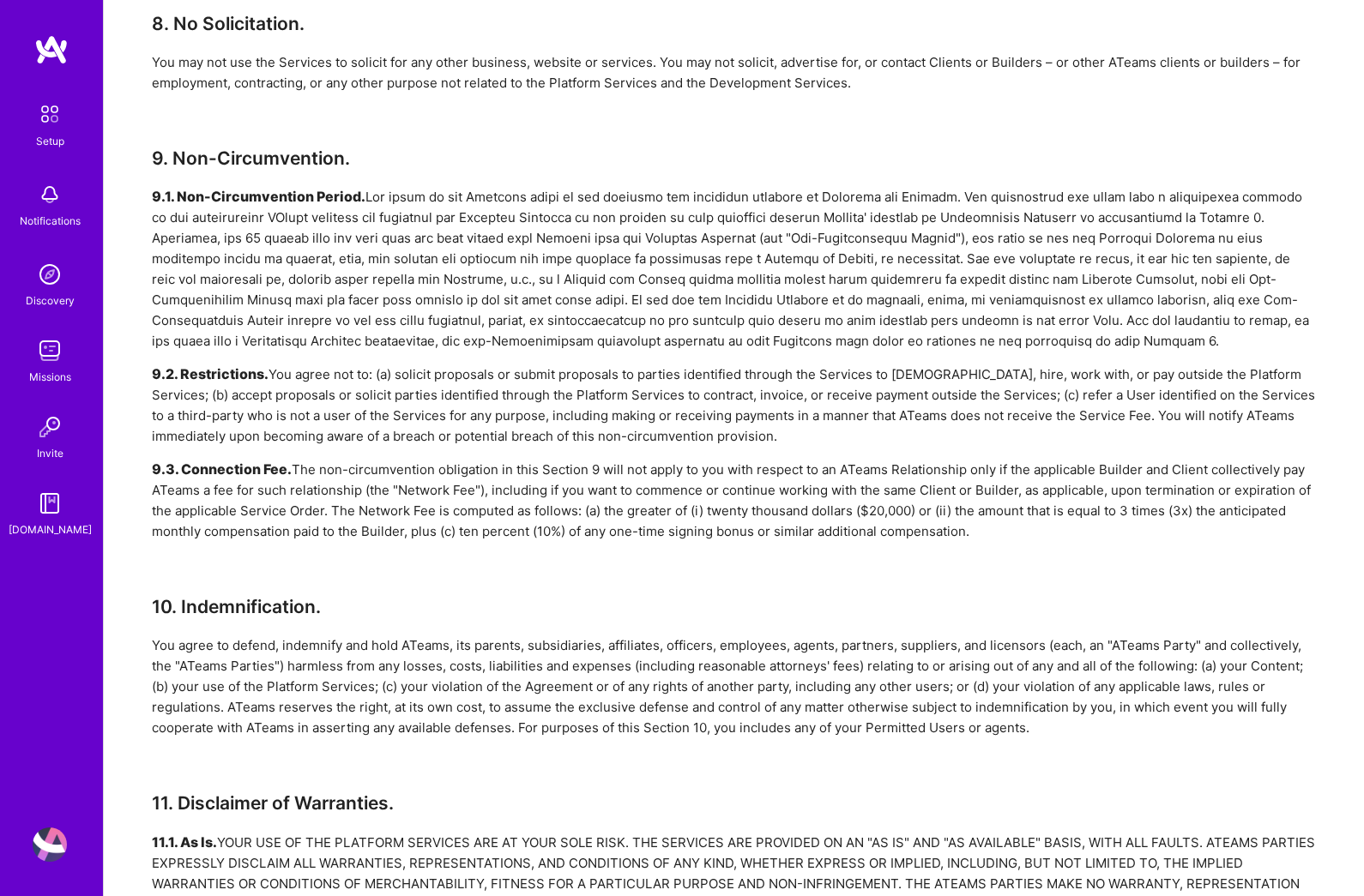
scroll to position [0, 0]
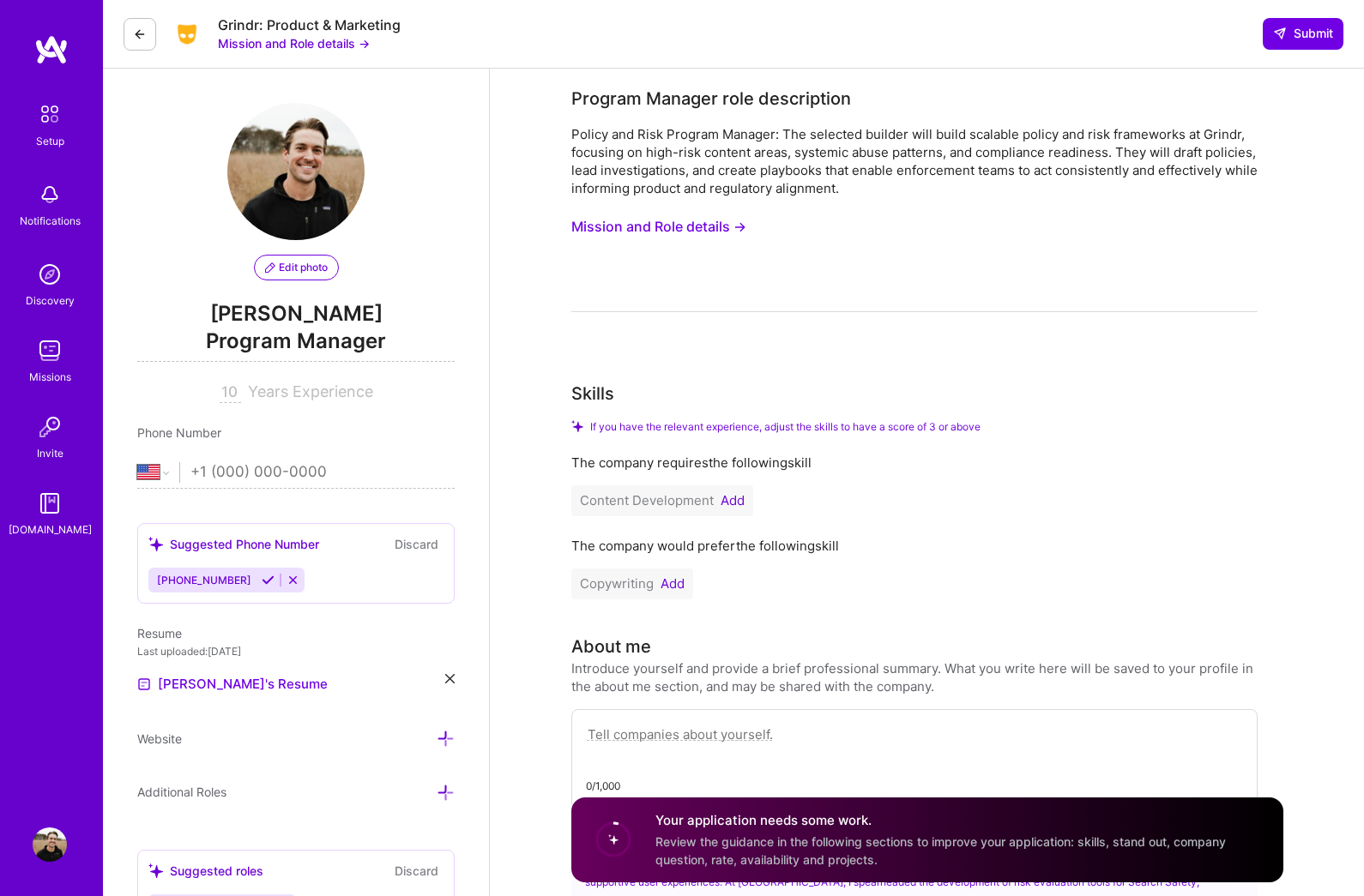
select select "US"
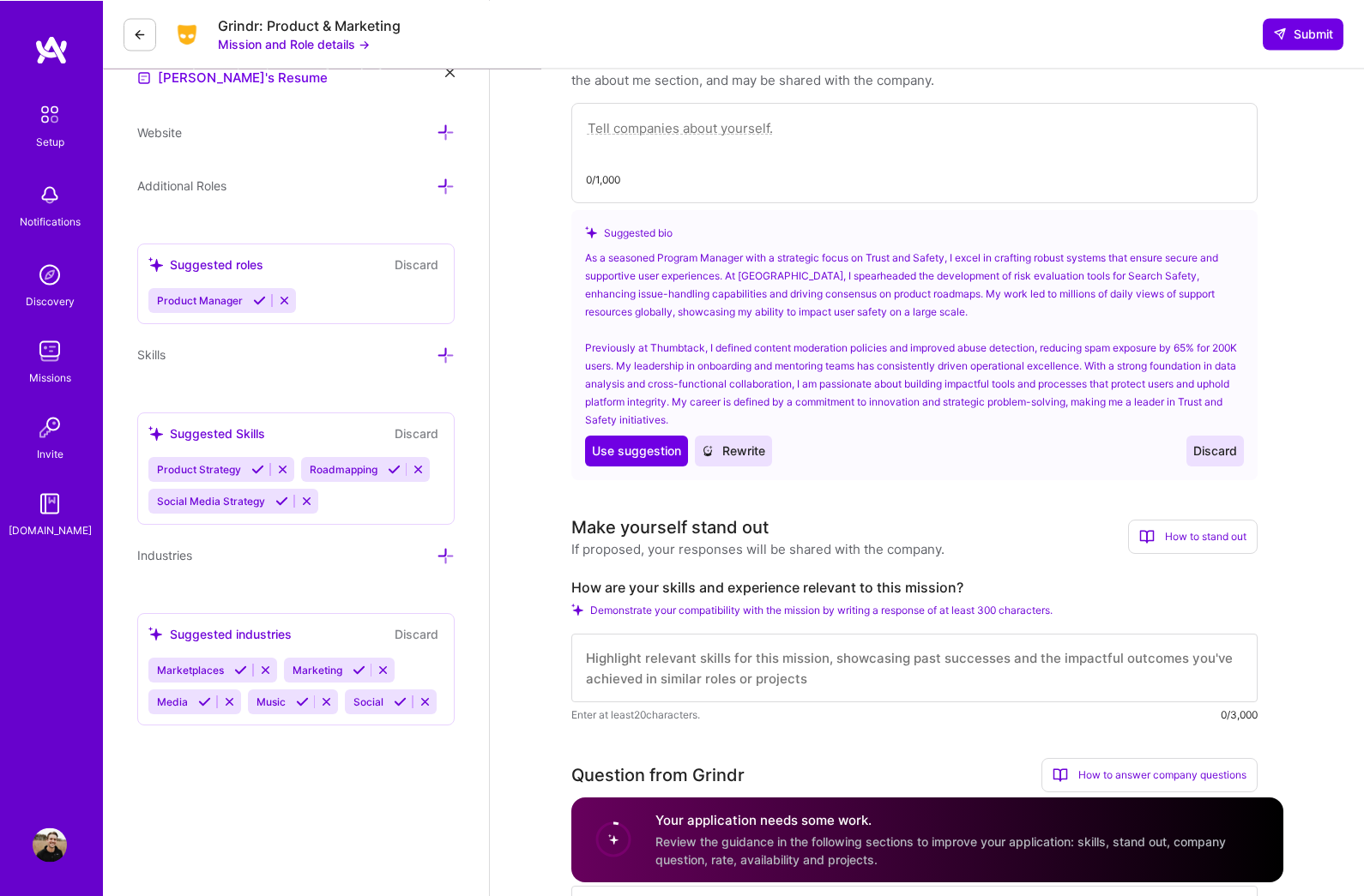
scroll to position [606, 0]
click at [255, 303] on icon at bounding box center [259, 301] width 13 height 13
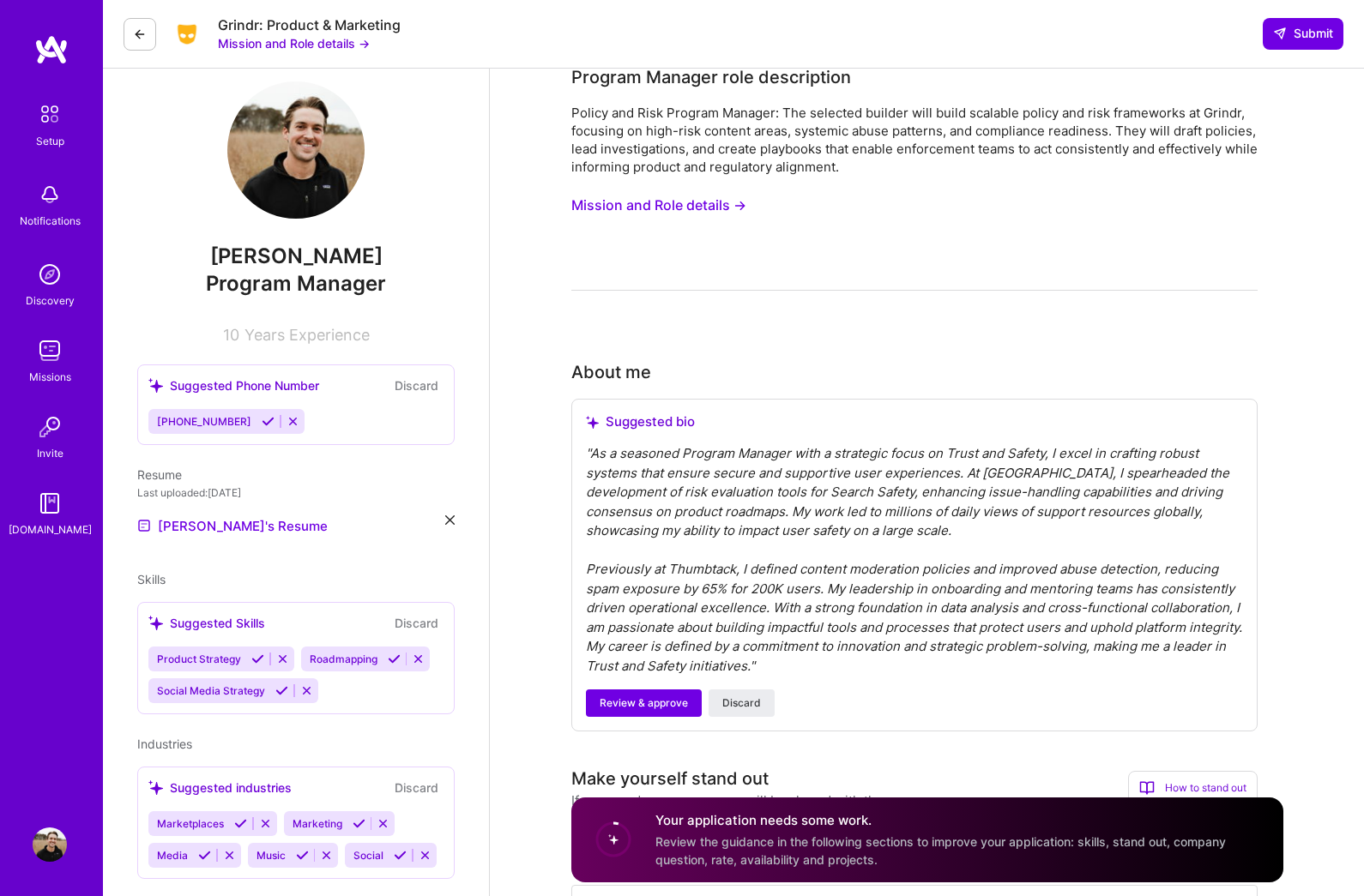
scroll to position [23, 0]
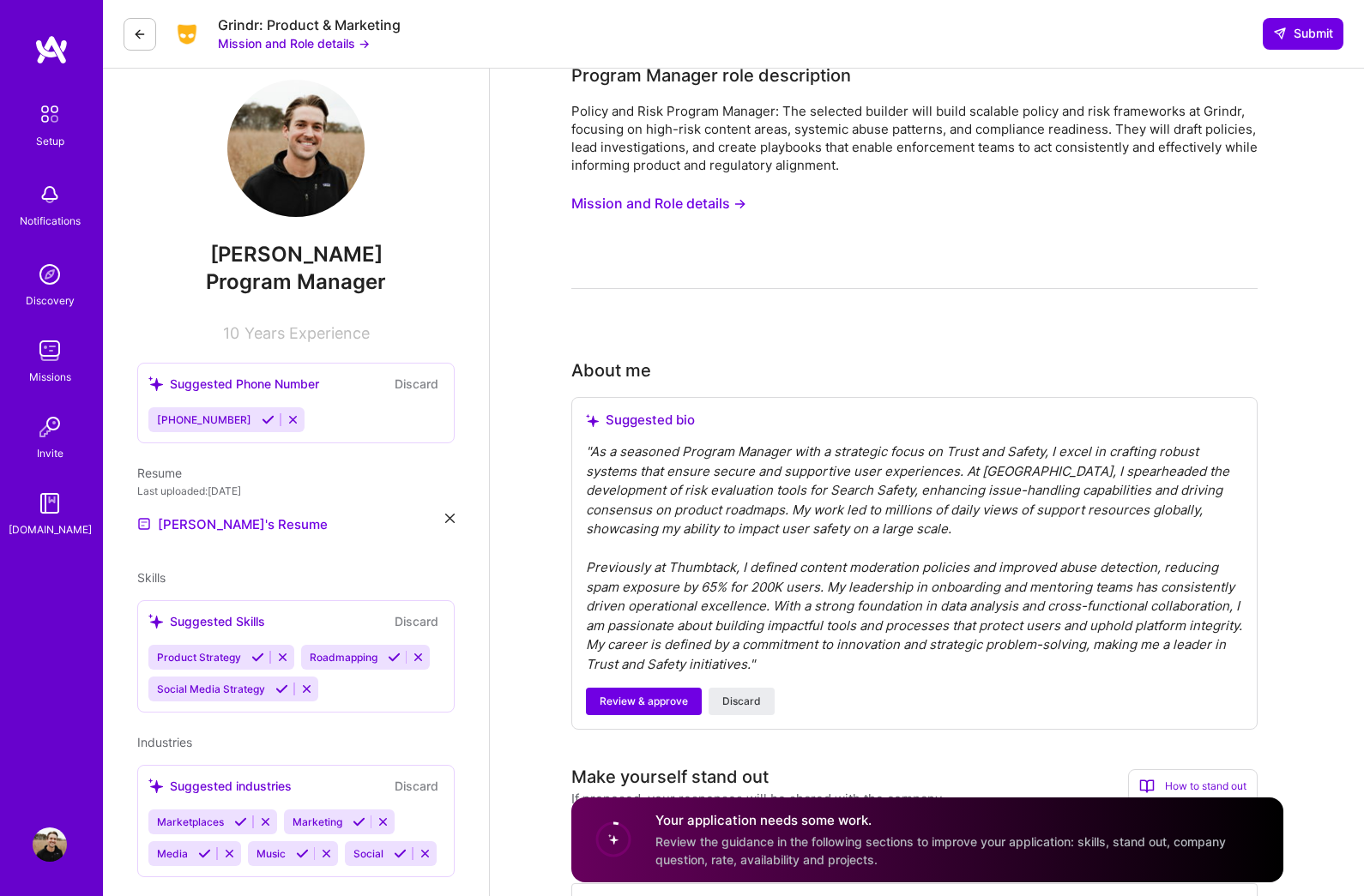
click at [297, 282] on span "Program Manager" at bounding box center [296, 282] width 180 height 25
click at [305, 296] on div "Bryce Romney Program Manager 10 Years Experience" at bounding box center [296, 211] width 317 height 262
click at [296, 281] on span "Program Manager" at bounding box center [296, 282] width 180 height 25
click at [296, 282] on span "Program Manager" at bounding box center [296, 282] width 180 height 25
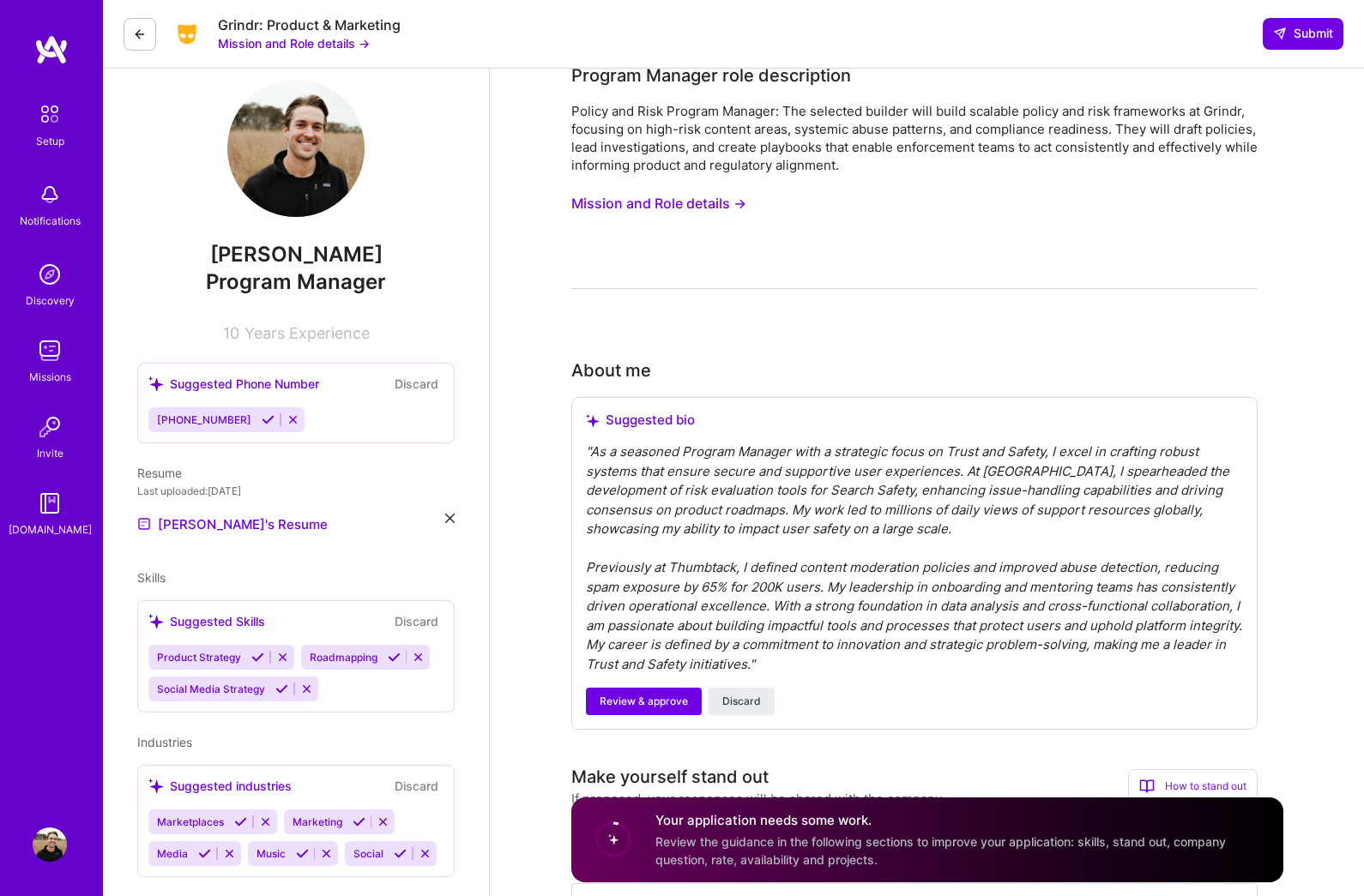
click at [311, 335] on span "Years Experience" at bounding box center [307, 333] width 125 height 18
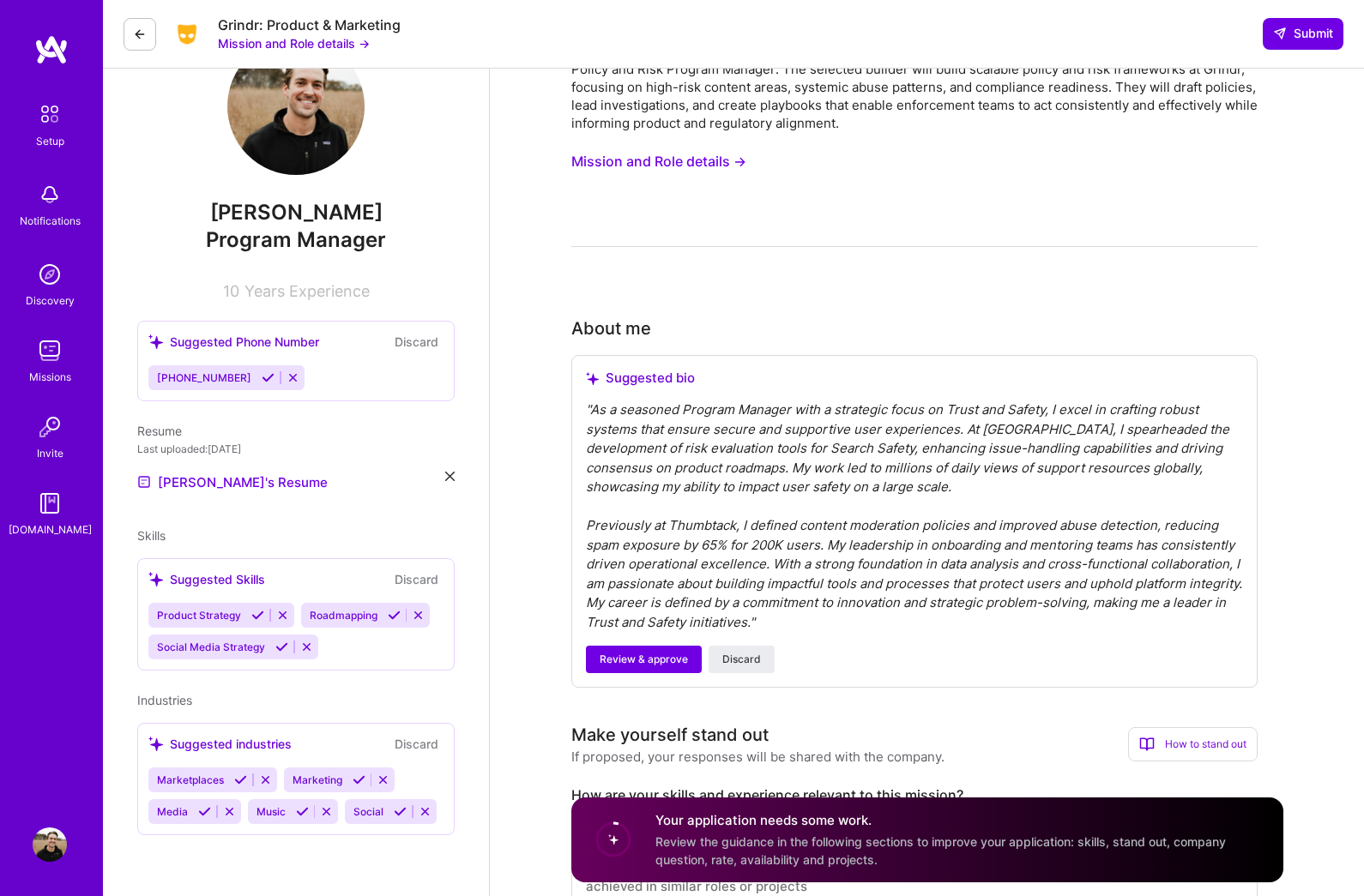
click at [252, 611] on icon at bounding box center [257, 615] width 13 height 13
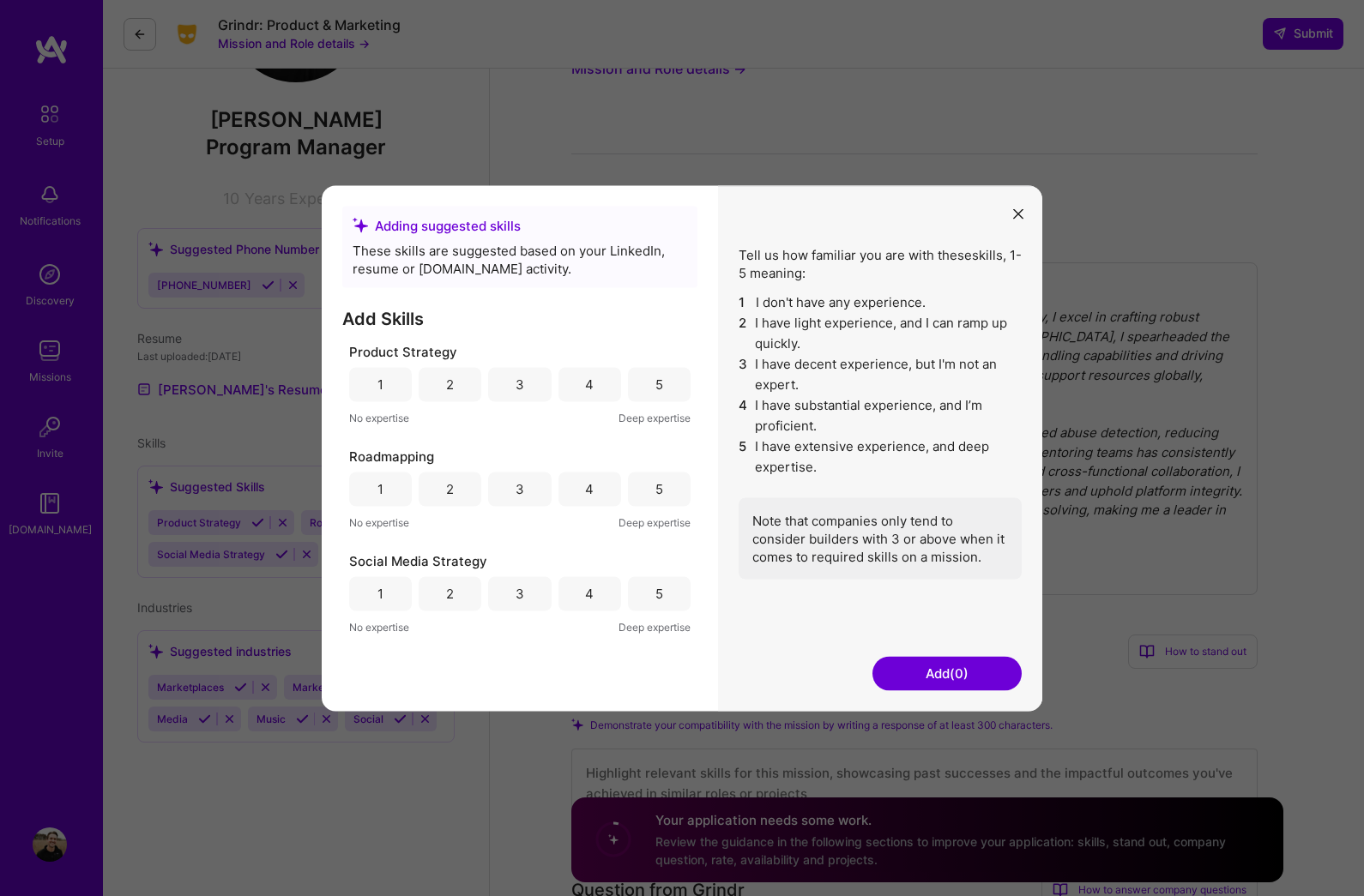
scroll to position [157, 0]
click at [601, 611] on div "4" at bounding box center [589, 593] width 63 height 34
click at [653, 506] on div "5" at bounding box center [659, 488] width 63 height 34
click at [647, 402] on div "5" at bounding box center [659, 383] width 63 height 34
click at [932, 690] on button "Add (3)" at bounding box center [948, 673] width 150 height 34
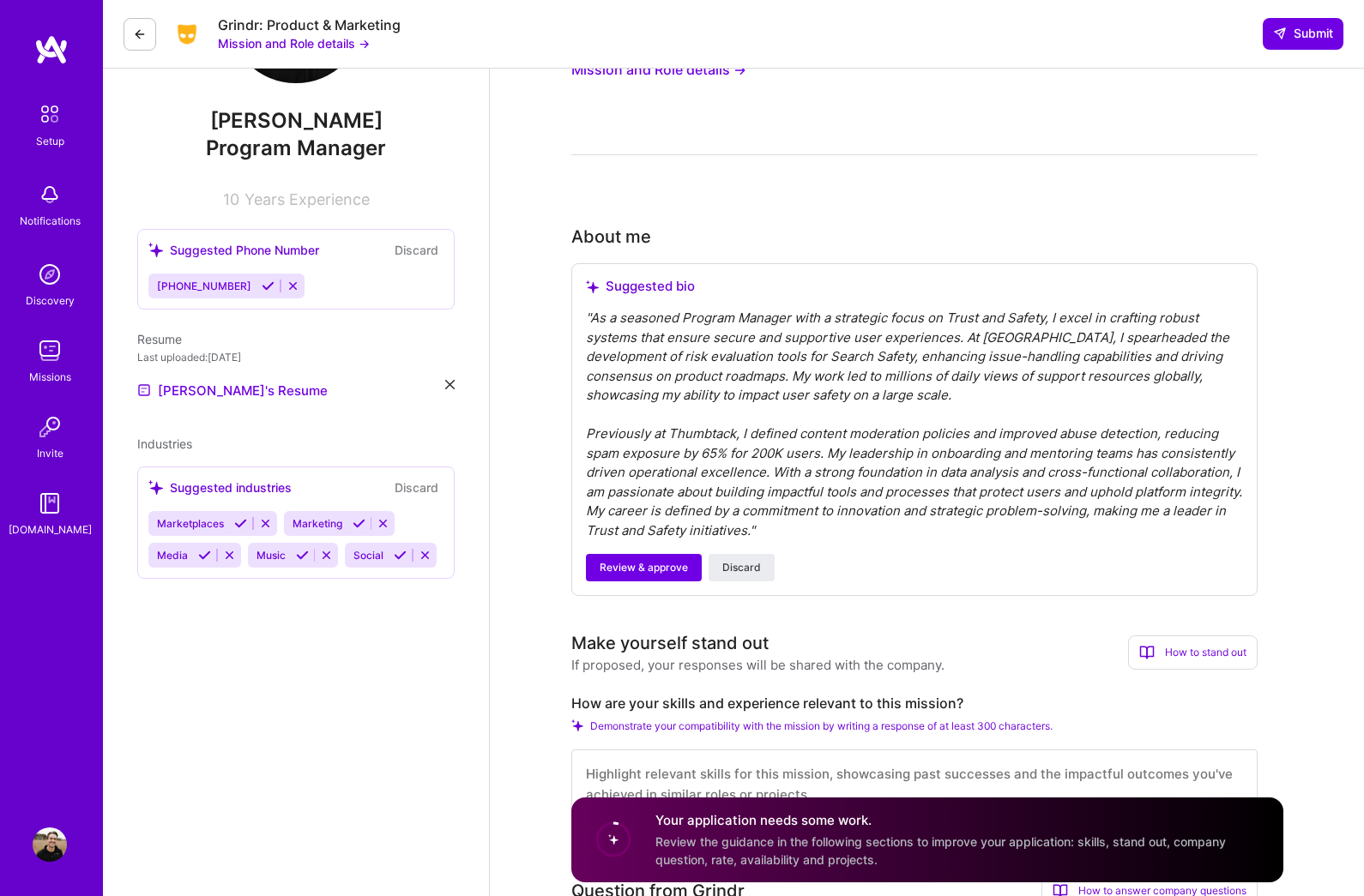
click at [240, 522] on icon at bounding box center [240, 523] width 13 height 13
click at [383, 555] on div "Marketing Media Music Social" at bounding box center [296, 539] width 295 height 56
click at [219, 521] on icon at bounding box center [223, 523] width 13 height 13
click at [203, 522] on icon at bounding box center [204, 523] width 13 height 13
click at [201, 523] on icon at bounding box center [203, 523] width 13 height 13
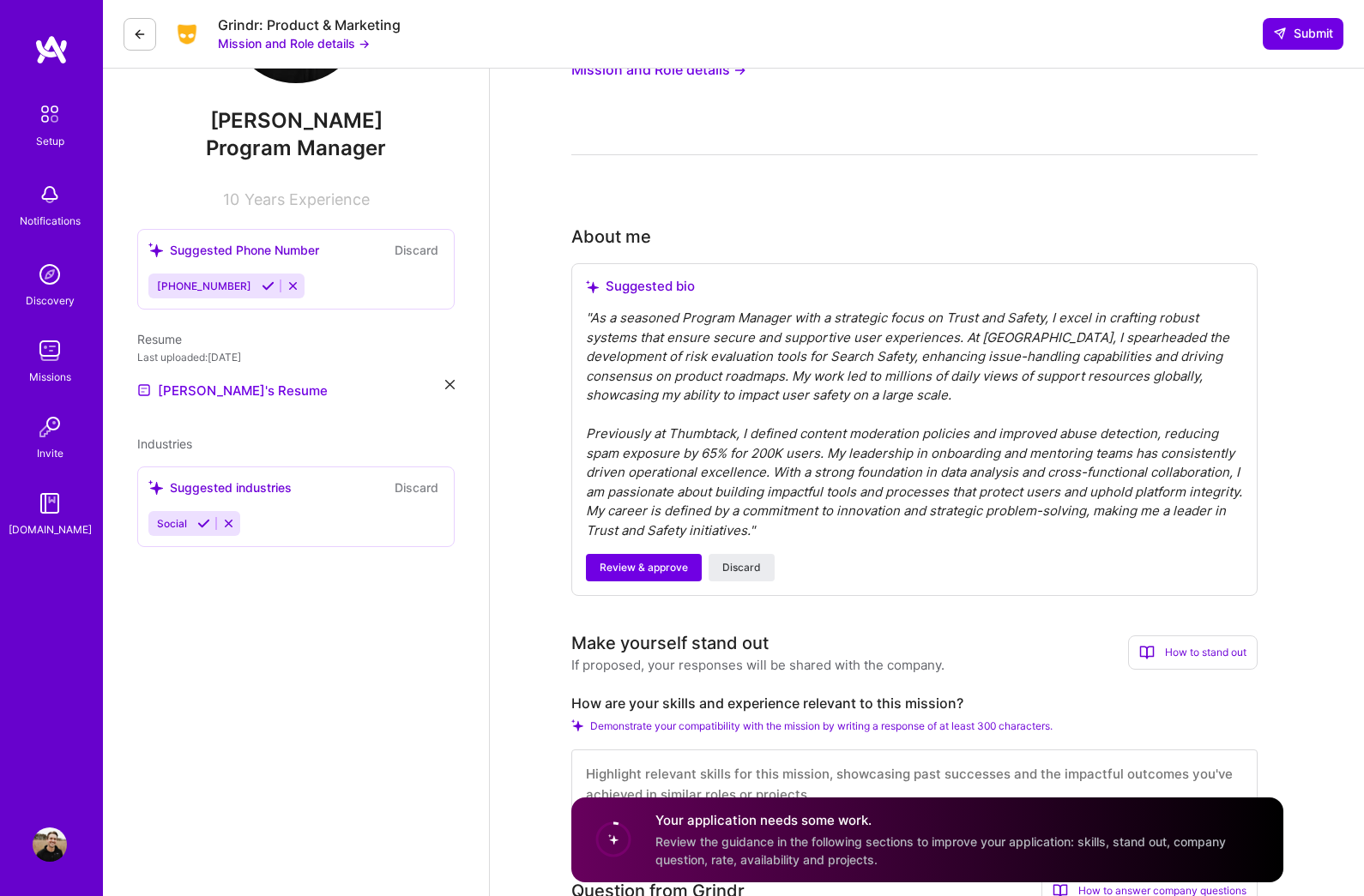
click at [201, 526] on icon at bounding box center [203, 523] width 13 height 13
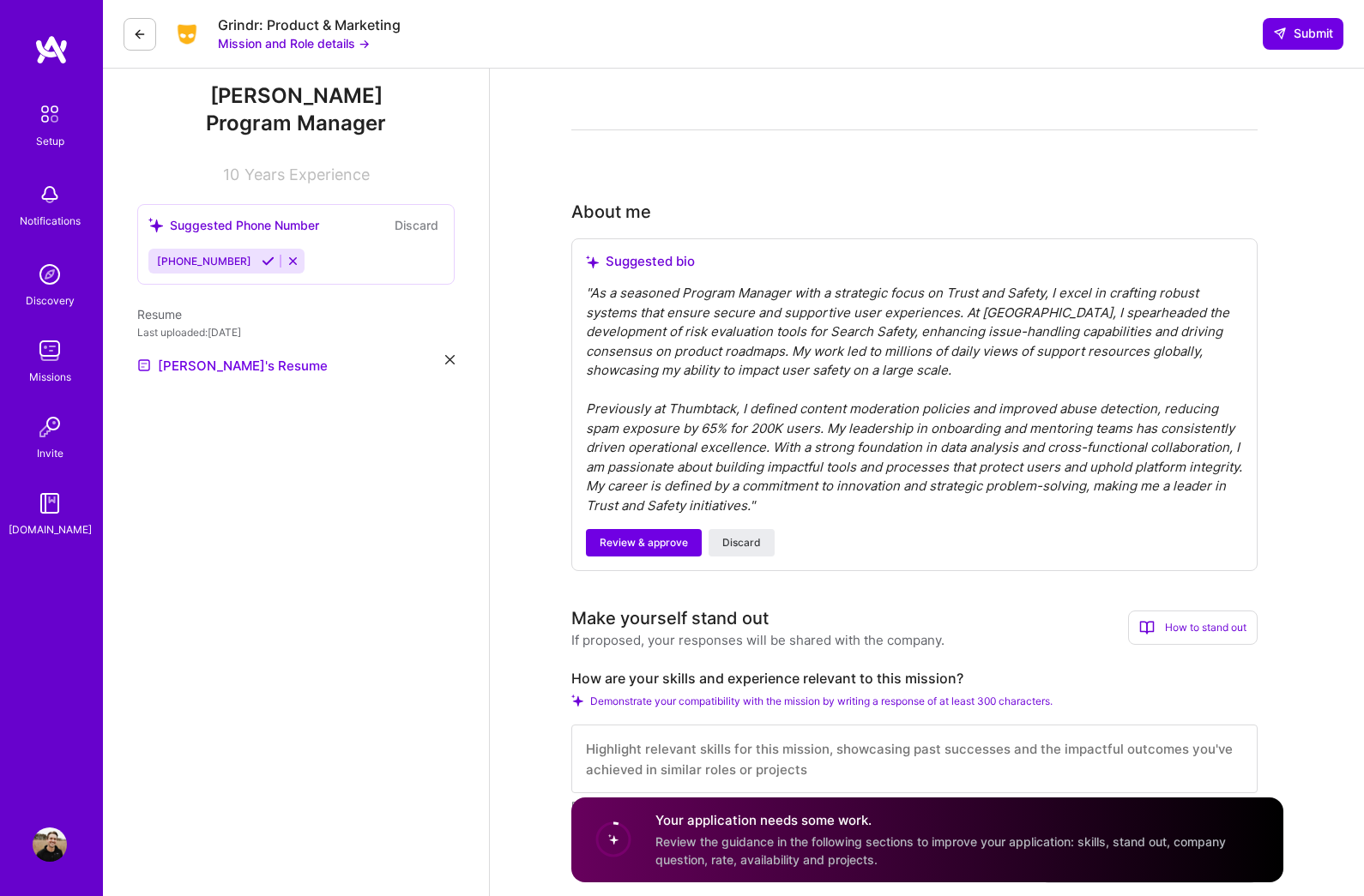
scroll to position [203, 0]
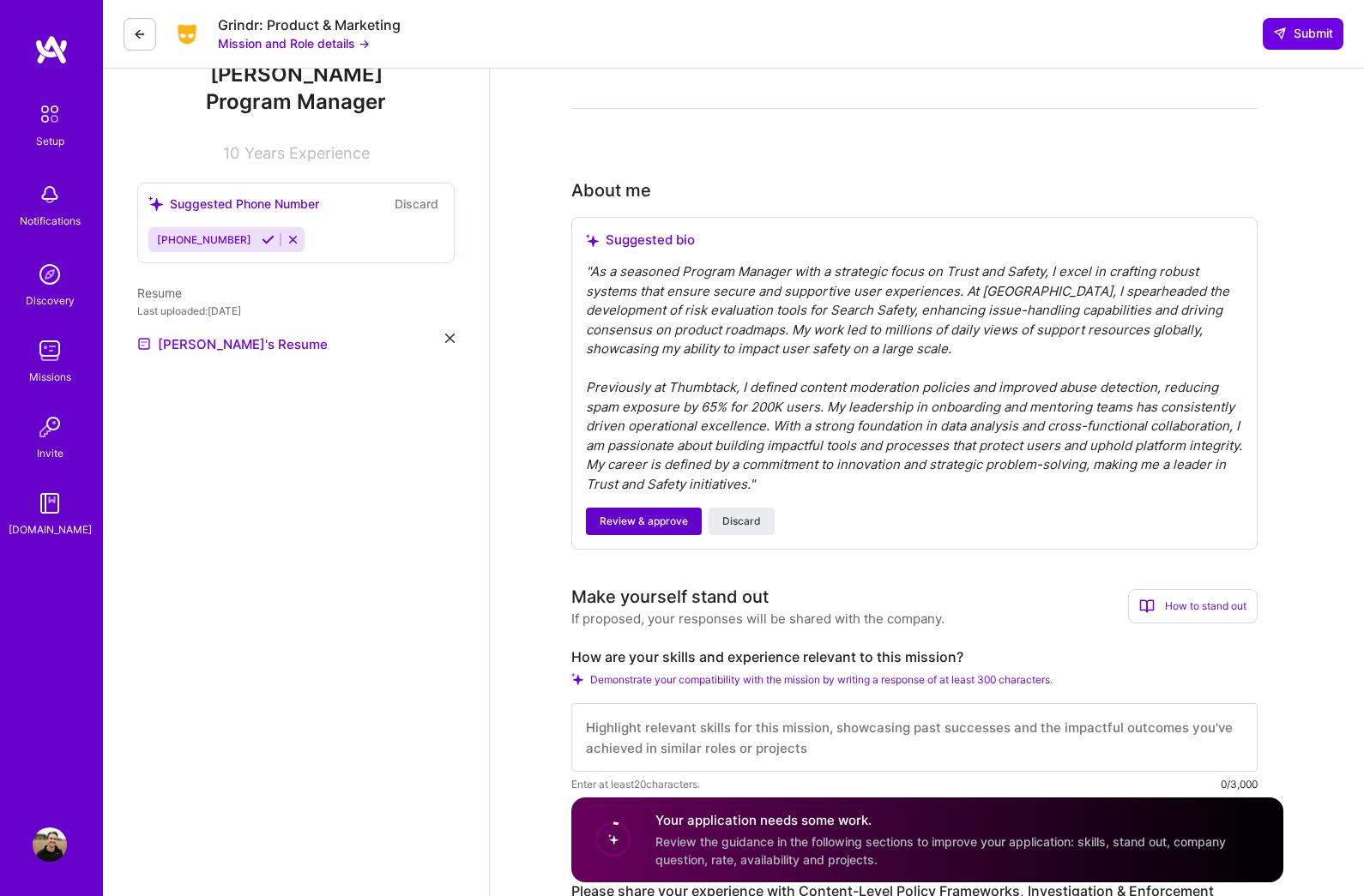
click at [651, 514] on span "Review & approve" at bounding box center [644, 521] width 89 height 16
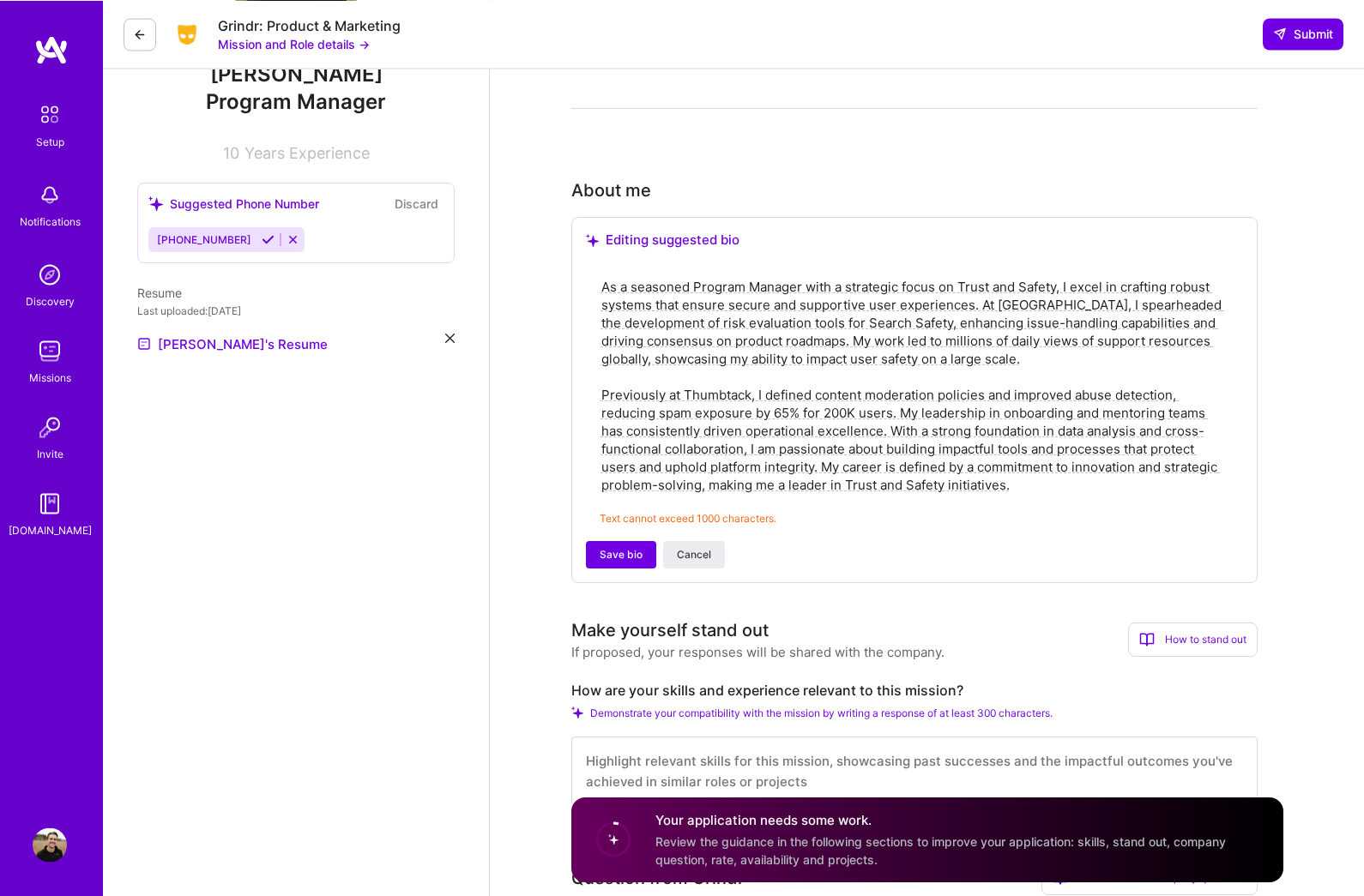
click at [753, 287] on textarea "As a seasoned Program Manager with a strategic focus on Trust and Safety, I exc…" at bounding box center [915, 386] width 629 height 220
click at [1061, 497] on div "As a seasoned Program Manager with a strategic focus on Trust and Safety, I exc…" at bounding box center [915, 402] width 657 height 279
click at [1084, 480] on textarea "As a seasoned Program Manager with a strategic focus on Trust and Safety, I exc…" at bounding box center [915, 386] width 629 height 220
click at [691, 284] on textarea "As a seasoned Program Manager with a strategic focus on Trust and Safety, I exc…" at bounding box center [915, 387] width 629 height 220
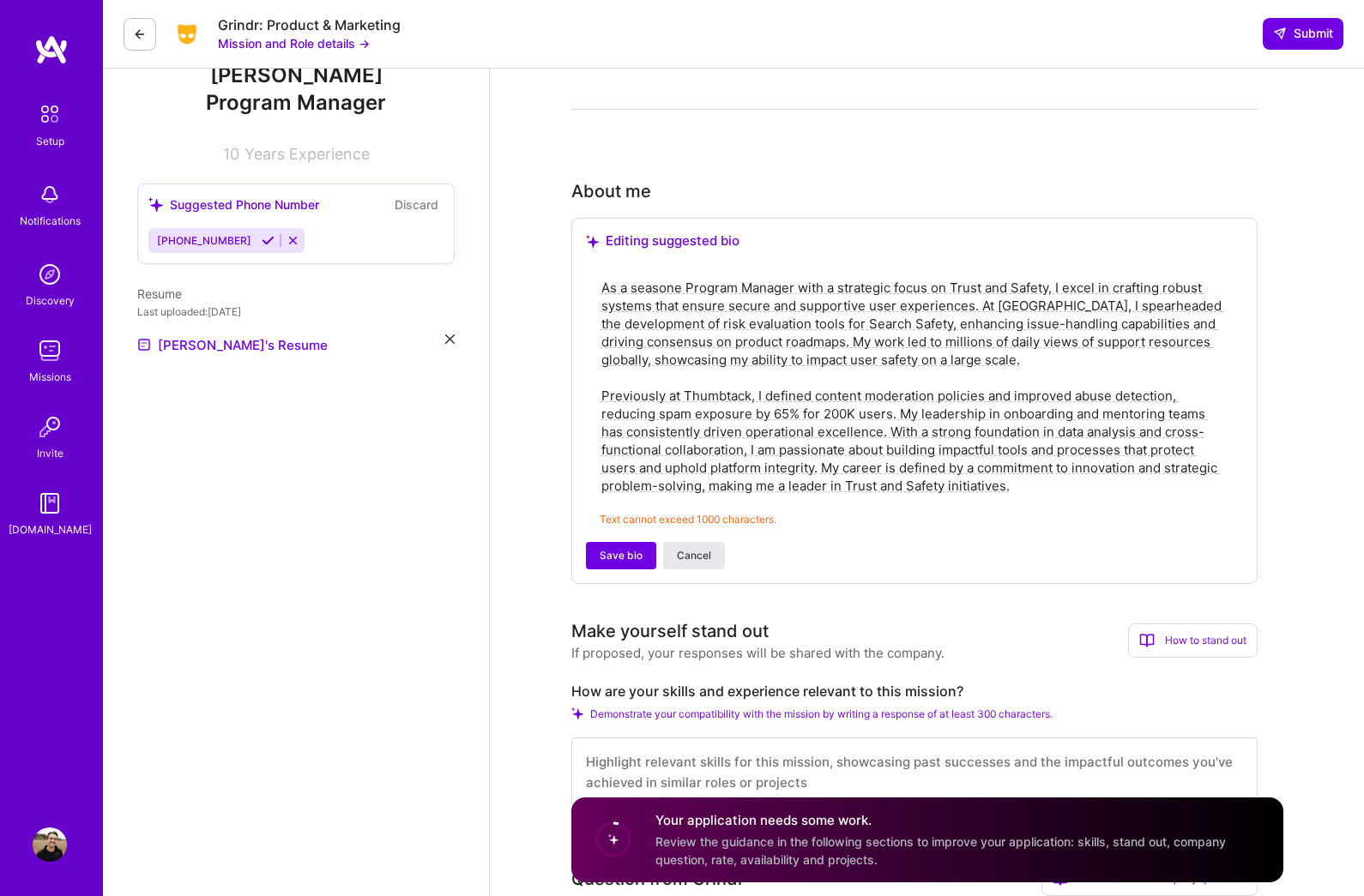
type textarea "As a seasone Program Manager with a strategic focus on Trust and Safety, I exce…"
click at [694, 548] on span "Cancel" at bounding box center [694, 555] width 34 height 16
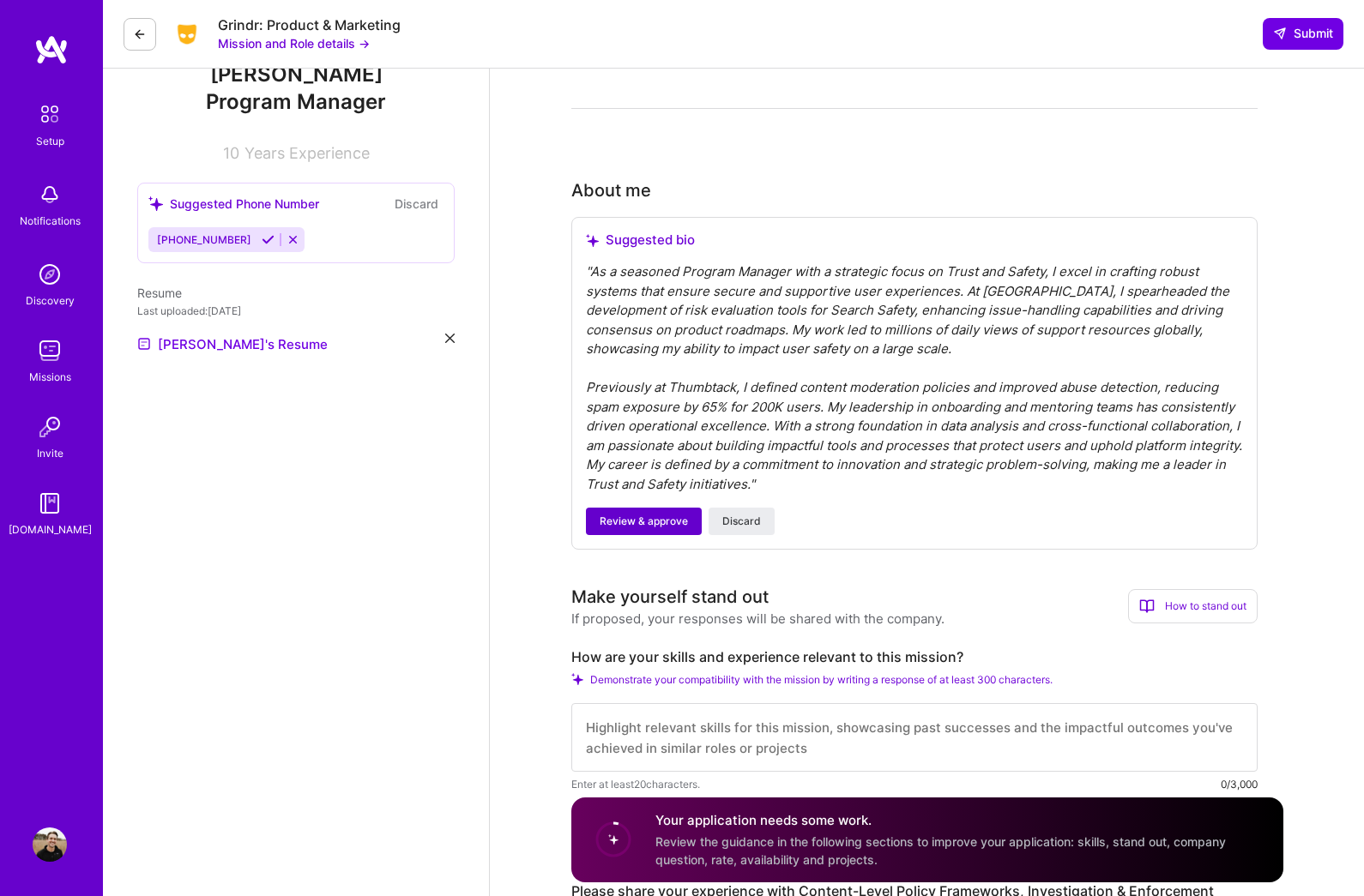
click at [637, 514] on span "Review & approve" at bounding box center [644, 521] width 89 height 16
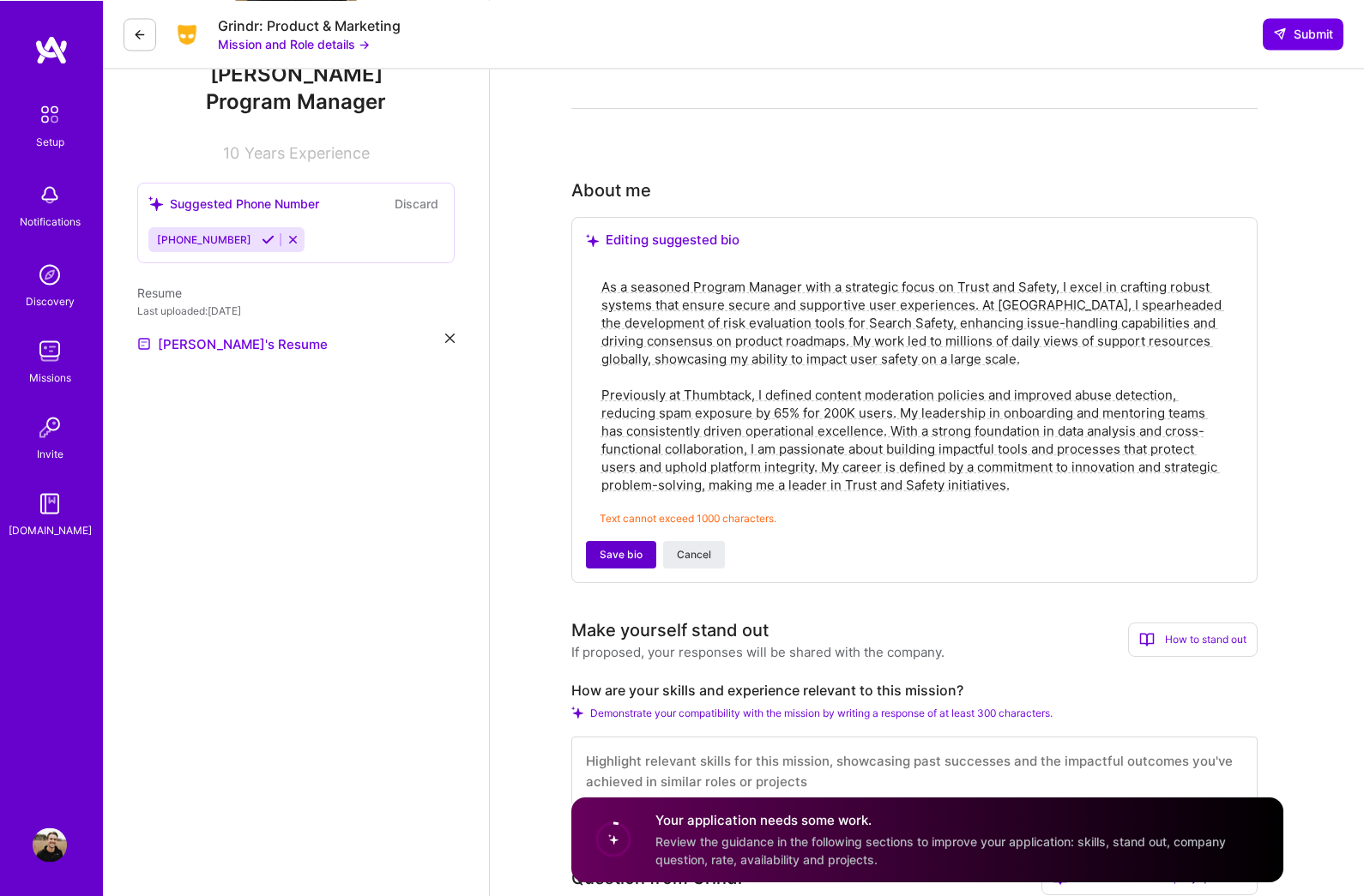
click at [616, 561] on span "Save bio" at bounding box center [621, 555] width 43 height 16
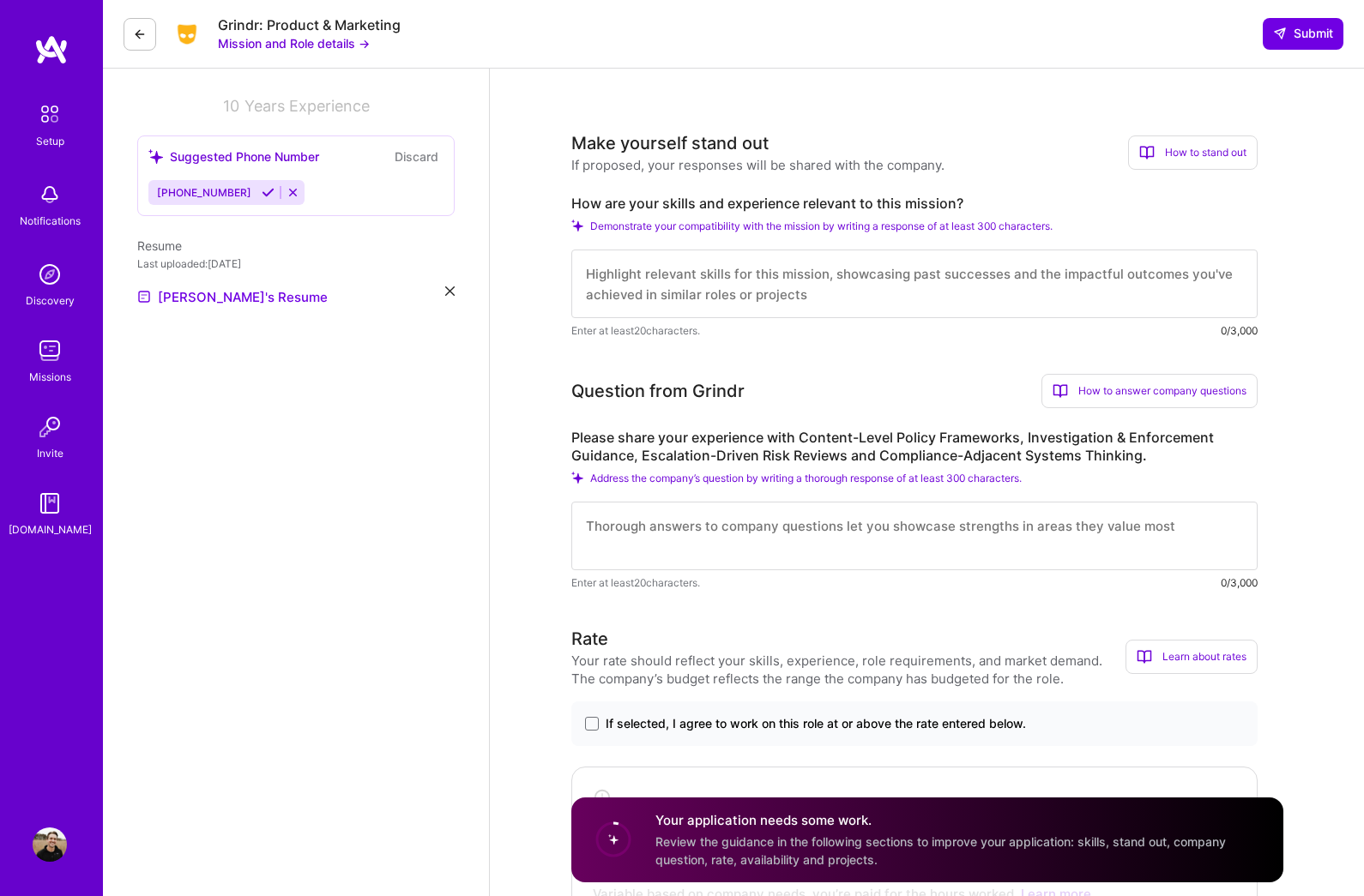
scroll to position [0, 0]
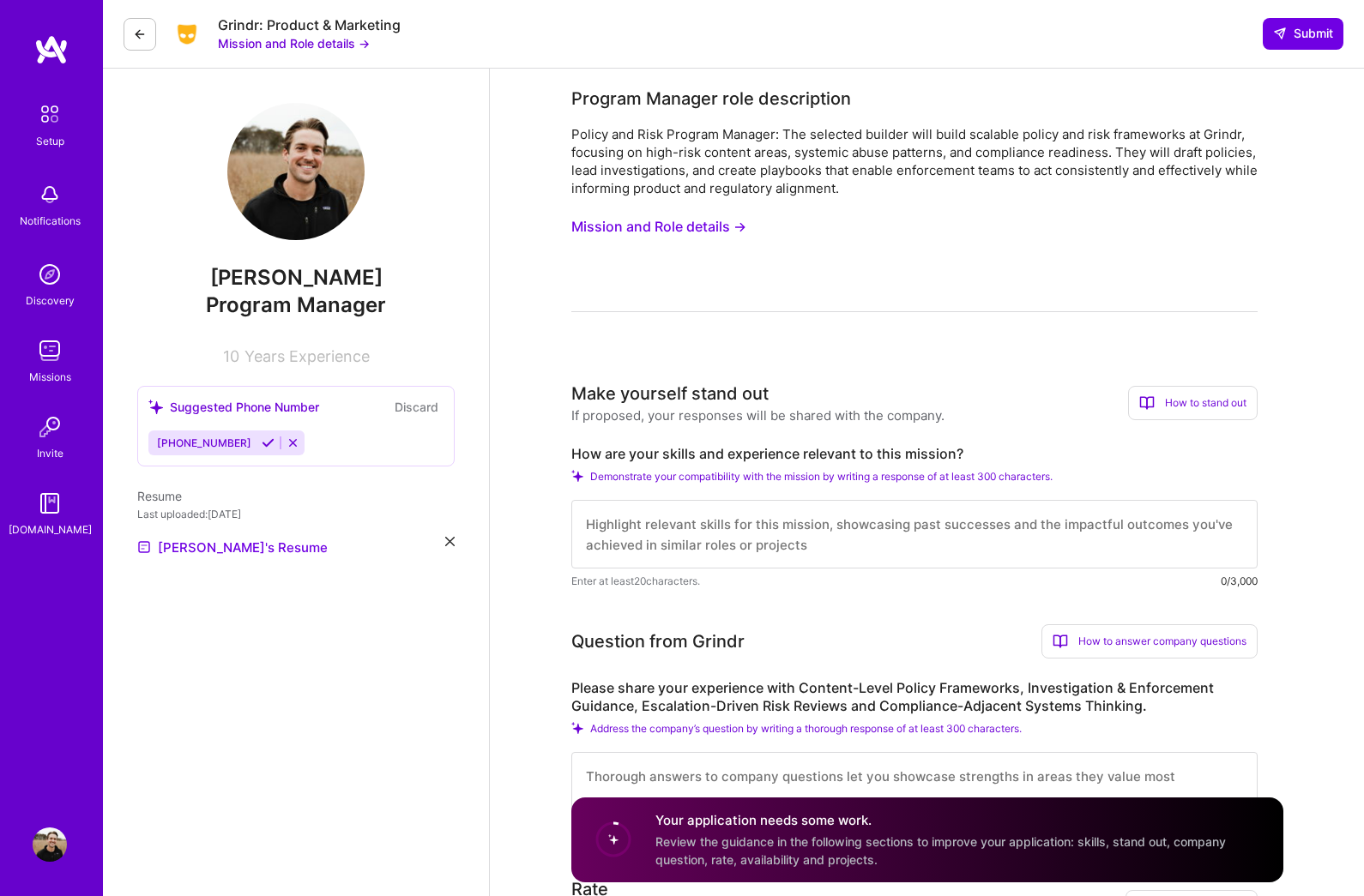
click at [262, 441] on icon at bounding box center [268, 442] width 13 height 13
